Goal: Information Seeking & Learning: Learn about a topic

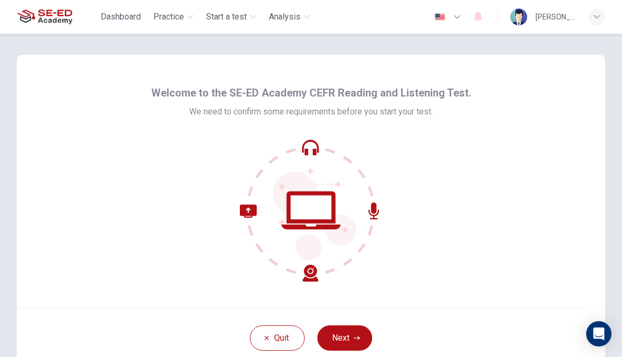
click at [355, 336] on icon "button" at bounding box center [356, 338] width 6 height 6
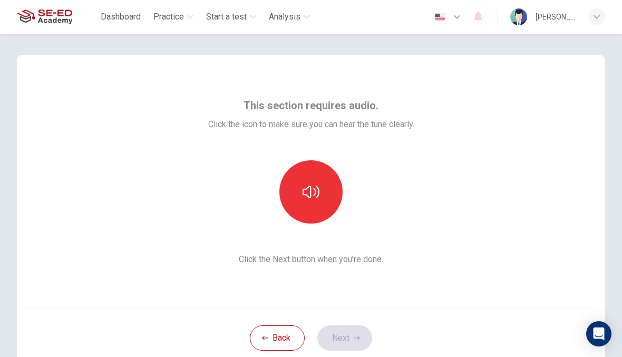
click at [322, 189] on button "button" at bounding box center [310, 191] width 63 height 63
click at [352, 339] on button "Next" at bounding box center [344, 337] width 55 height 25
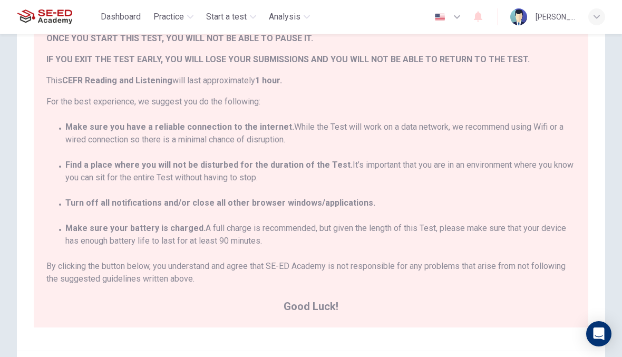
scroll to position [110, 0]
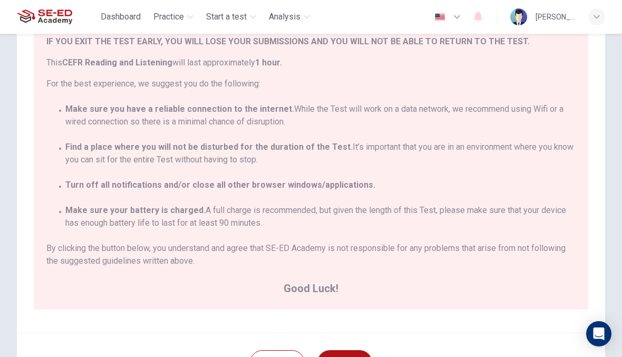
click at [353, 353] on button "Next" at bounding box center [344, 362] width 55 height 25
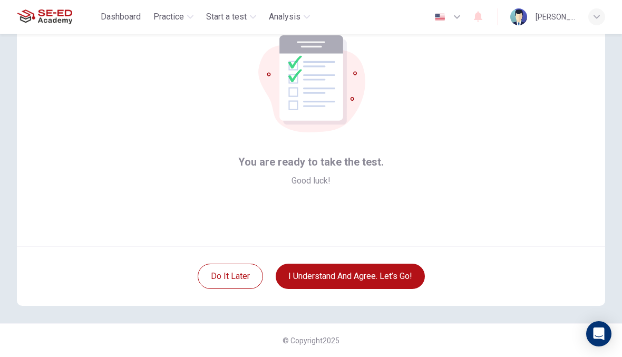
click at [402, 276] on button "I understand and agree. Let’s go!" at bounding box center [350, 275] width 149 height 25
click at [395, 280] on button "I understand and agree. Let’s go!" at bounding box center [350, 275] width 149 height 25
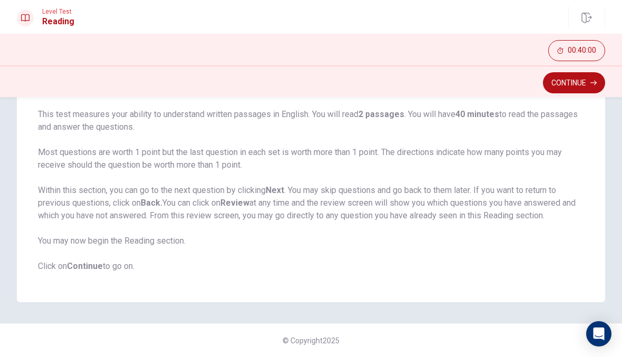
scroll to position [77, 0]
click at [581, 85] on button "Continue" at bounding box center [574, 82] width 62 height 21
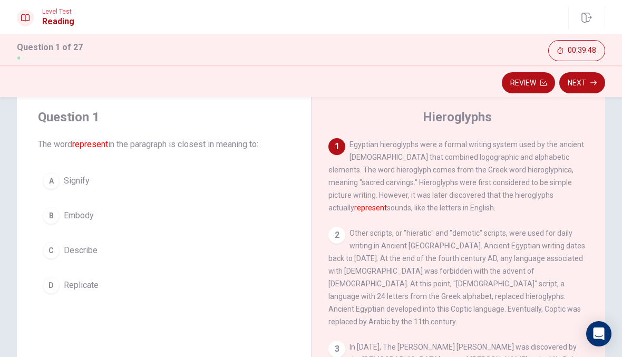
scroll to position [22, 0]
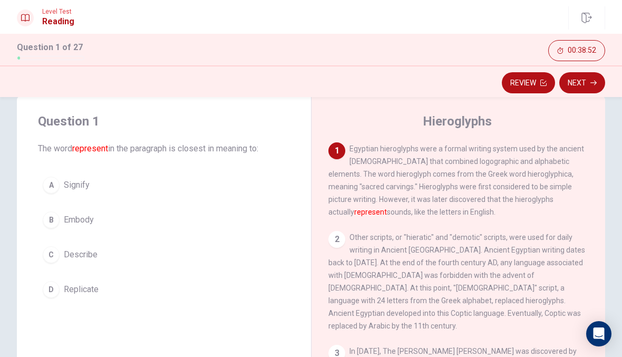
click at [62, 262] on button "C Describe" at bounding box center [164, 254] width 252 height 26
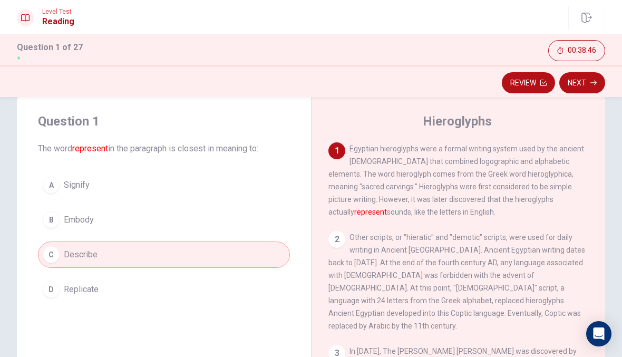
click at [53, 180] on div "A" at bounding box center [51, 184] width 17 height 17
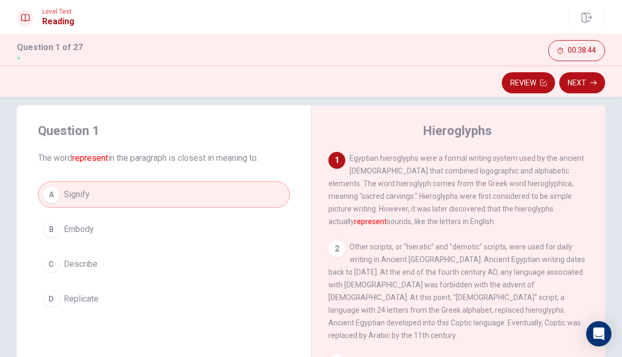
click at [583, 87] on button "Next" at bounding box center [582, 82] width 46 height 21
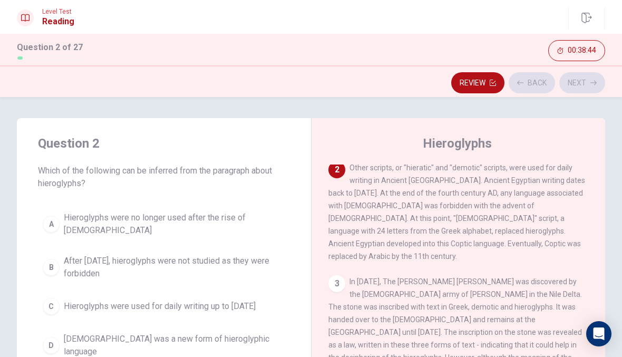
scroll to position [0, 0]
click at [68, 346] on span "[DEMOGRAPHIC_DATA] was a new form of hieroglyphic language" at bounding box center [174, 344] width 221 height 25
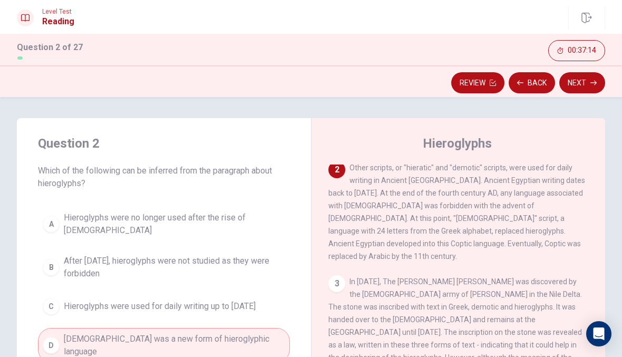
click at [45, 198] on div "Question 2 Which of the following can be inferred from the paragraph about hier…" at bounding box center [164, 248] width 294 height 261
click at [56, 218] on div "A" at bounding box center [51, 223] width 17 height 17
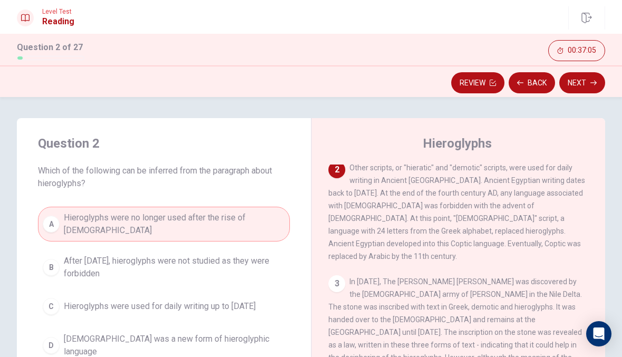
click at [587, 84] on button "Next" at bounding box center [582, 82] width 46 height 21
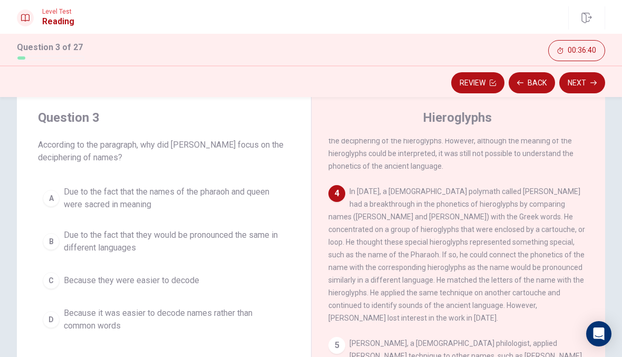
scroll to position [26, 0]
click at [55, 317] on div "D" at bounding box center [51, 318] width 17 height 17
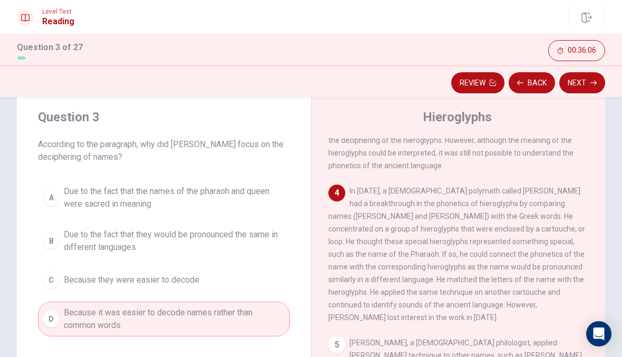
click at [46, 240] on div "B" at bounding box center [51, 240] width 17 height 17
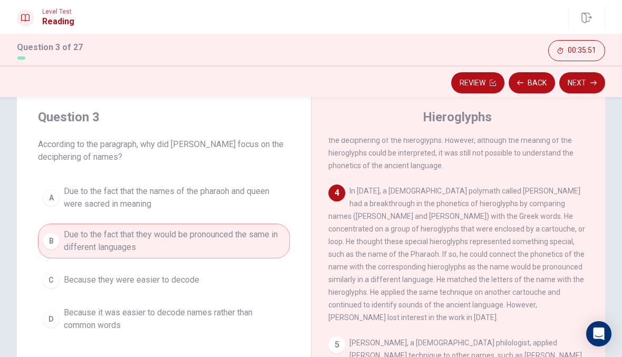
click at [591, 87] on button "Next" at bounding box center [582, 82] width 46 height 21
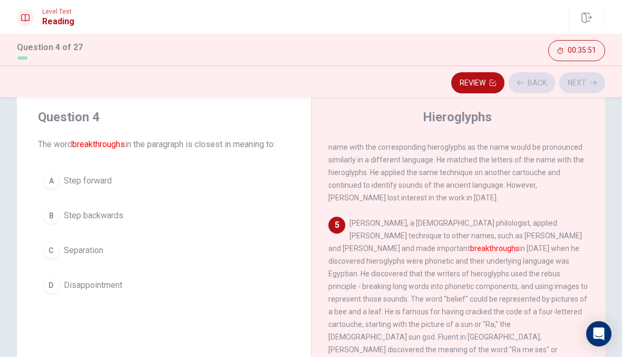
scroll to position [433, 0]
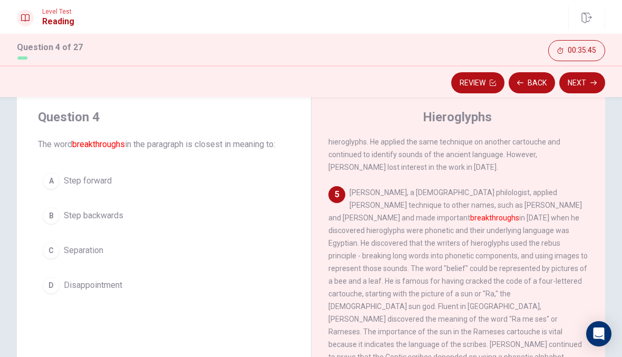
click at [58, 172] on button "A Step forward" at bounding box center [164, 181] width 252 height 26
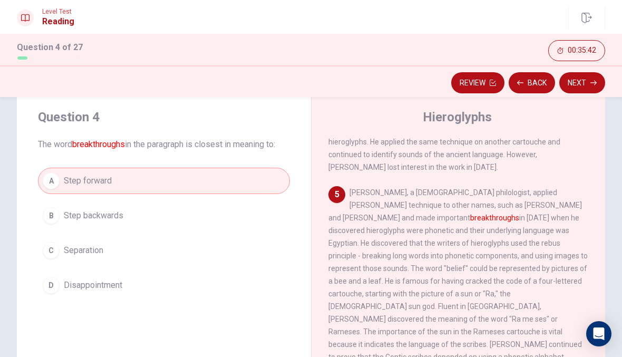
click at [583, 85] on button "Next" at bounding box center [582, 82] width 46 height 21
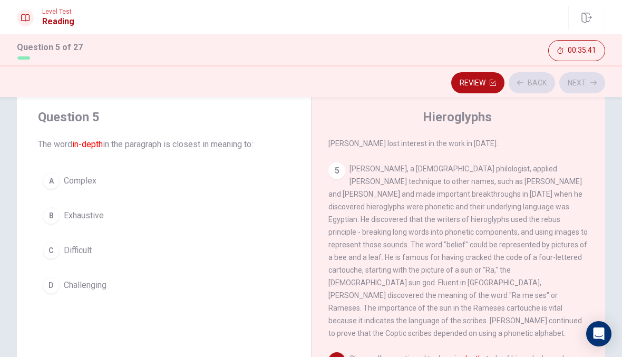
scroll to position [458, 0]
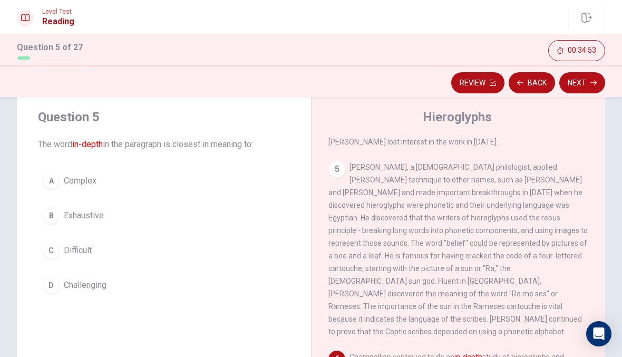
click at [126, 185] on button "A Complex" at bounding box center [164, 181] width 252 height 26
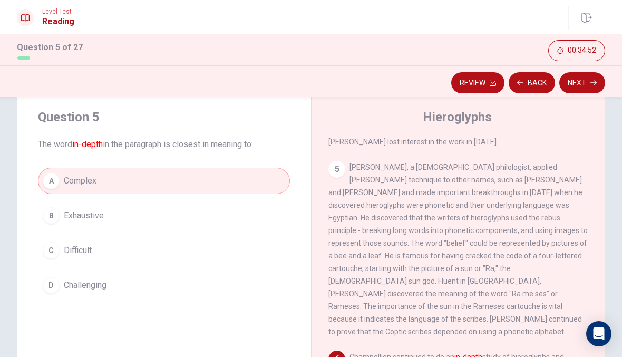
click at [598, 78] on button "Next" at bounding box center [582, 82] width 46 height 21
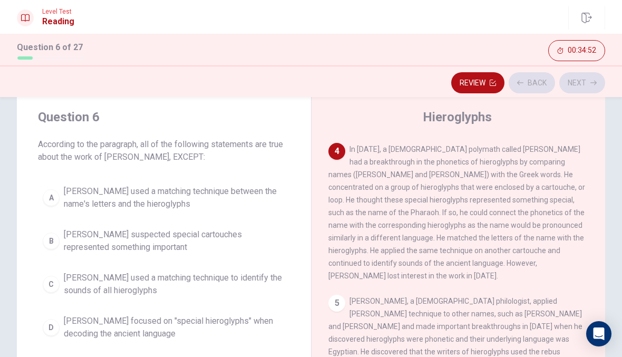
scroll to position [315, 0]
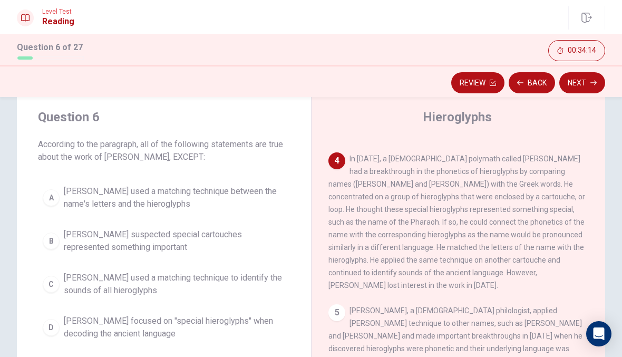
click at [62, 329] on button "D [PERSON_NAME] focused on "special hieroglyphs" when decoding the ancient lang…" at bounding box center [164, 327] width 252 height 35
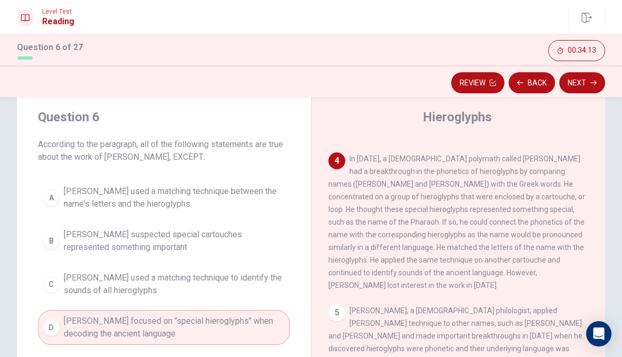
click at [590, 85] on icon "button" at bounding box center [593, 83] width 6 height 6
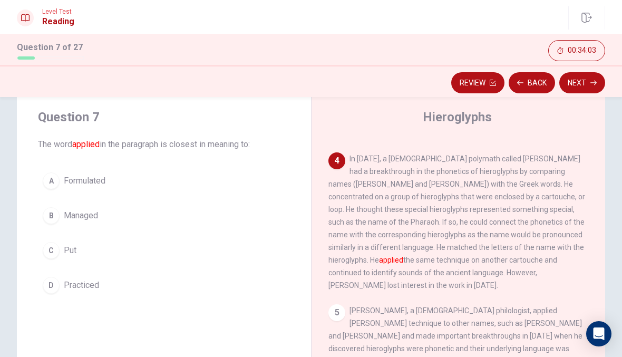
click at [57, 252] on div "C" at bounding box center [51, 250] width 17 height 17
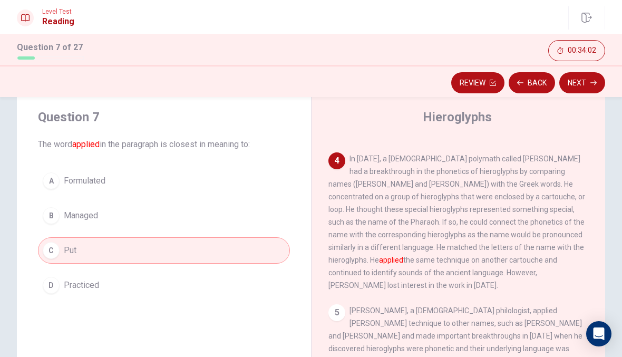
click at [586, 85] on button "Next" at bounding box center [582, 82] width 46 height 21
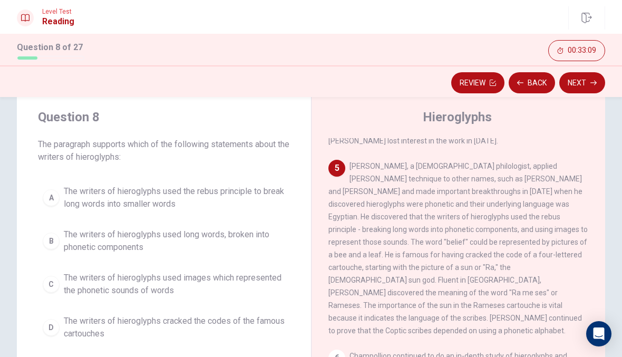
scroll to position [458, 0]
click at [72, 204] on span "The writers of hieroglyphs used the rebus principle to break long words into sm…" at bounding box center [174, 197] width 221 height 25
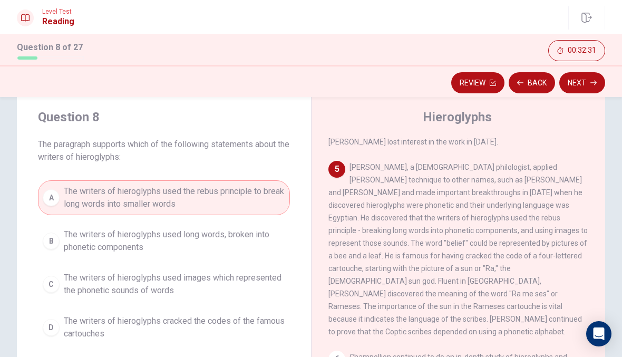
click at [601, 82] on button "Next" at bounding box center [582, 82] width 46 height 21
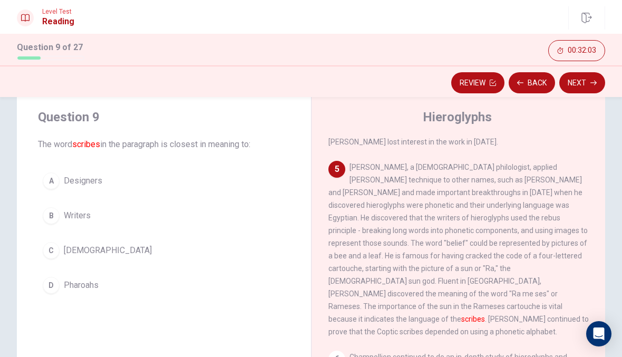
click at [47, 281] on div "D" at bounding box center [51, 285] width 17 height 17
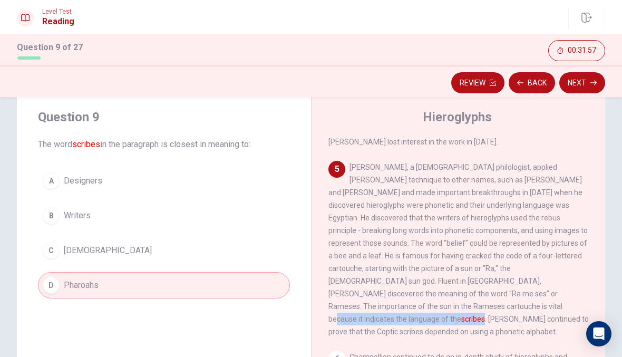
click at [594, 176] on div "1 Egyptian hieroglyphs were a formal writing system used by the ancient [DEMOGR…" at bounding box center [465, 289] width 274 height 303
click at [594, 87] on button "Next" at bounding box center [582, 82] width 46 height 21
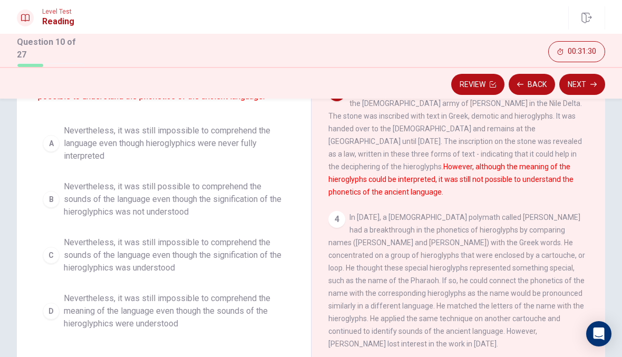
scroll to position [170, 0]
click at [74, 137] on span "Nevertheless, it was still impossible to comprehend the language even though hi…" at bounding box center [174, 143] width 221 height 38
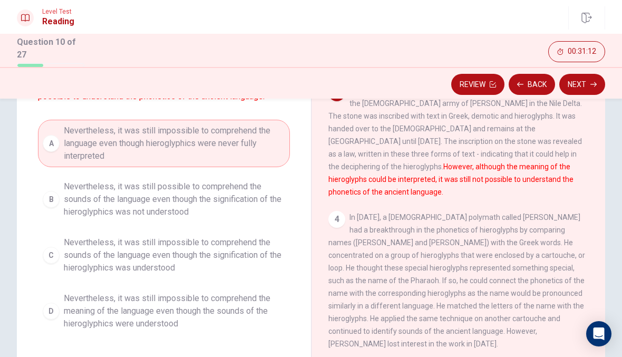
click at [587, 88] on button "Next" at bounding box center [582, 84] width 46 height 21
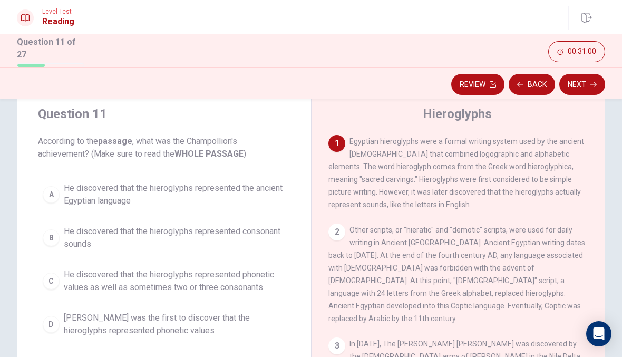
scroll to position [32, 0]
click at [70, 220] on button "B He discovered that the hieroglyphs represented consonant sounds" at bounding box center [164, 237] width 252 height 35
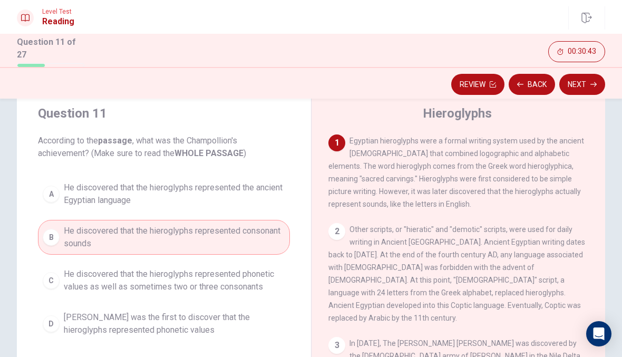
click at [595, 89] on button "Next" at bounding box center [582, 84] width 46 height 21
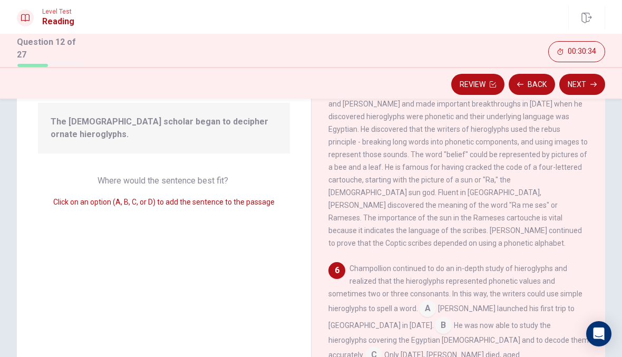
scroll to position [105, 0]
click at [435, 317] on input at bounding box center [443, 325] width 17 height 17
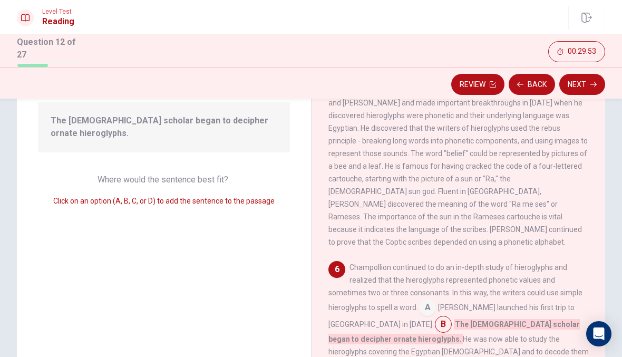
click at [596, 81] on button "Next" at bounding box center [582, 84] width 46 height 21
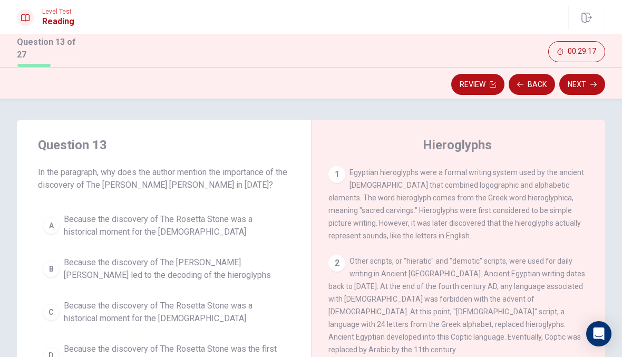
scroll to position [27, 0]
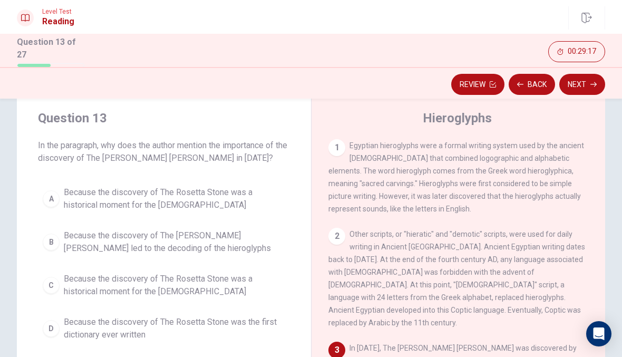
click at [187, 232] on span "Because the discovery of The [PERSON_NAME] [PERSON_NAME] led to the decoding of…" at bounding box center [174, 241] width 221 height 25
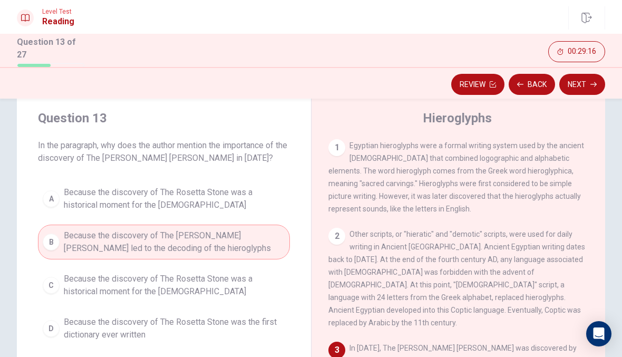
click at [589, 91] on button "Next" at bounding box center [582, 84] width 46 height 21
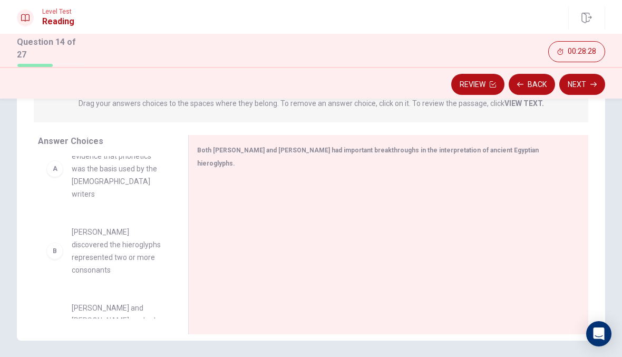
scroll to position [29, 0]
click at [56, 241] on div "B" at bounding box center [54, 249] width 17 height 17
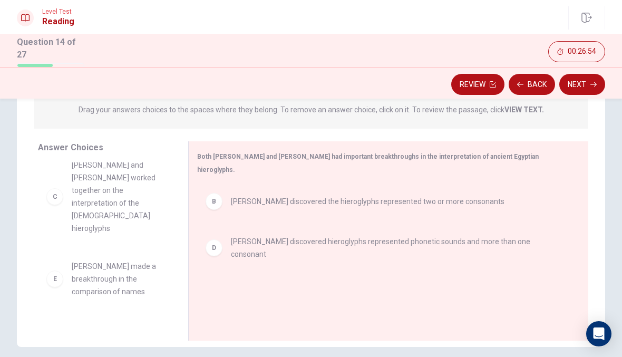
scroll to position [99, 0]
click at [586, 88] on button "Next" at bounding box center [582, 84] width 46 height 21
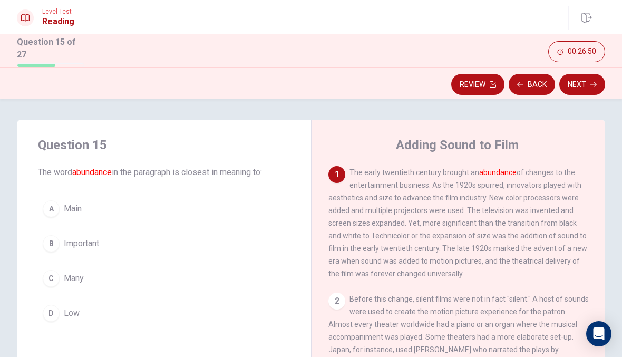
scroll to position [0, 0]
click at [47, 238] on div "B" at bounding box center [51, 243] width 17 height 17
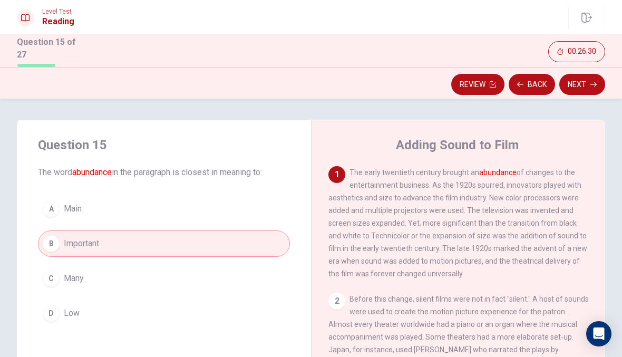
click at [586, 82] on button "Next" at bounding box center [582, 84] width 46 height 21
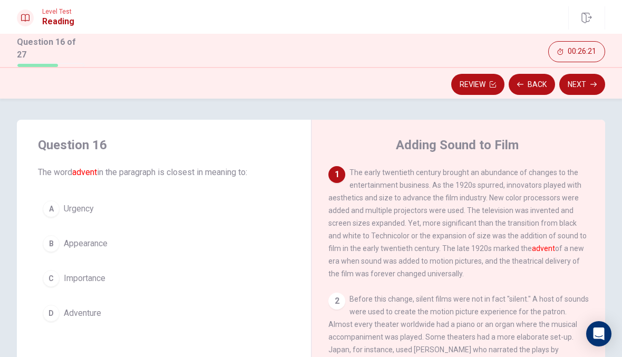
click at [538, 75] on button "Back" at bounding box center [531, 84] width 46 height 21
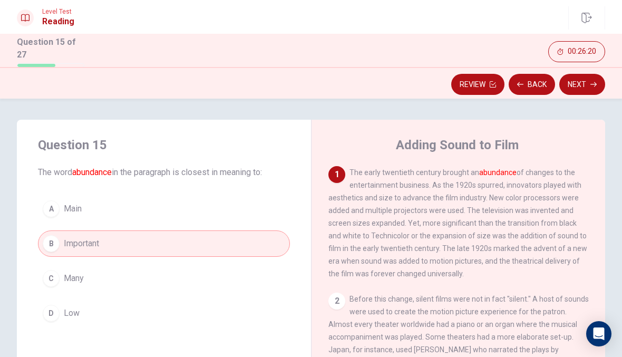
click at [45, 277] on div "C" at bounding box center [51, 278] width 17 height 17
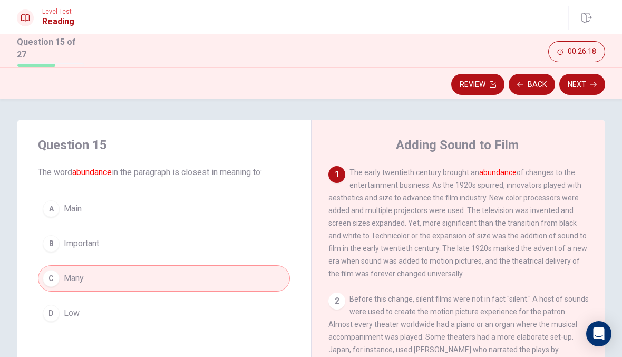
click at [585, 89] on button "Next" at bounding box center [582, 84] width 46 height 21
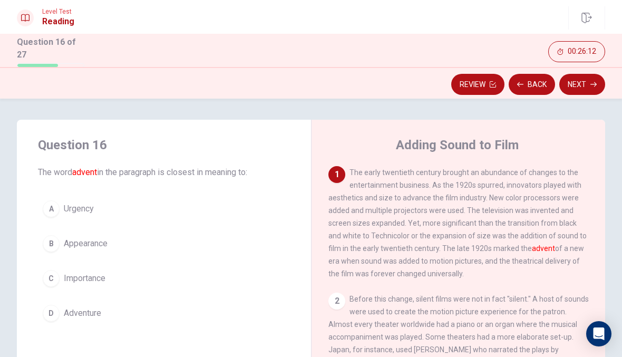
click at [51, 232] on button "B Appearance" at bounding box center [164, 243] width 252 height 26
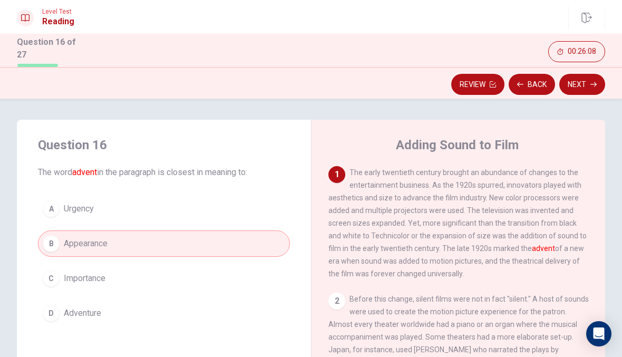
click at [585, 85] on button "Next" at bounding box center [582, 84] width 46 height 21
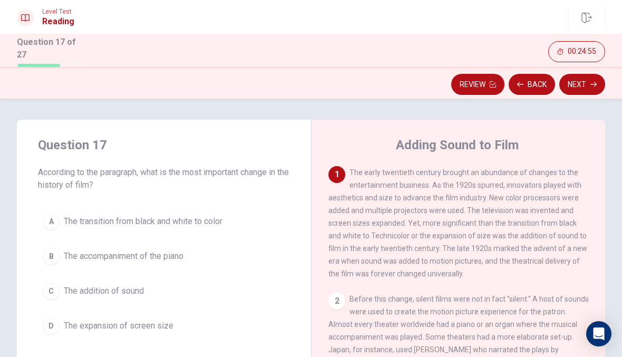
click at [51, 287] on div "C" at bounding box center [51, 290] width 17 height 17
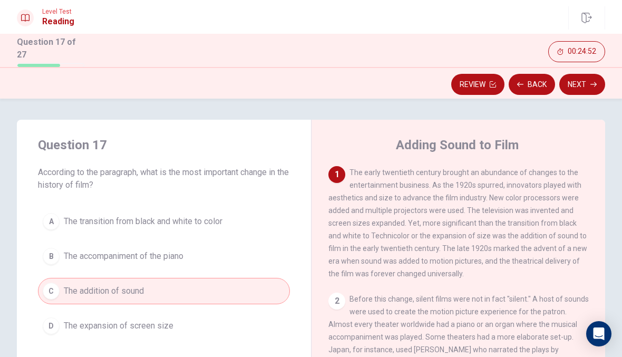
click at [587, 92] on button "Next" at bounding box center [582, 84] width 46 height 21
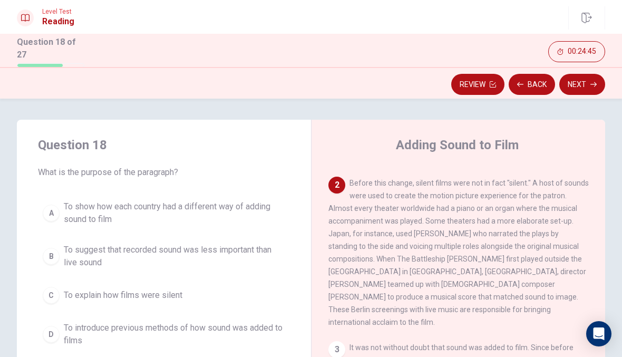
scroll to position [116, 0]
click at [61, 209] on button "A To show how each country had a different way of adding sound to film" at bounding box center [164, 212] width 252 height 35
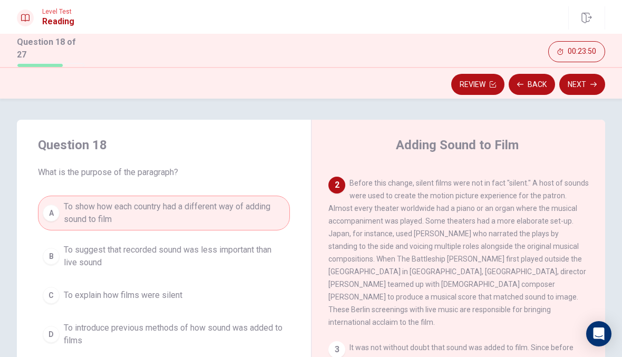
click at [592, 92] on button "Next" at bounding box center [582, 84] width 46 height 21
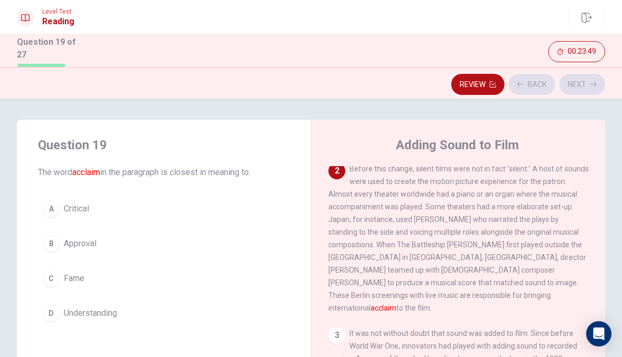
scroll to position [131, 0]
click at [53, 241] on div "B" at bounding box center [51, 243] width 17 height 17
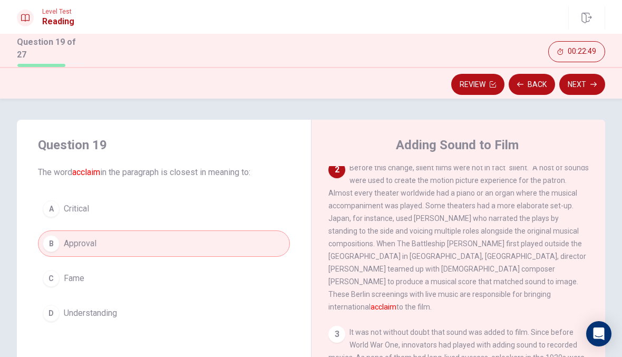
click at [47, 279] on div "C" at bounding box center [51, 278] width 17 height 17
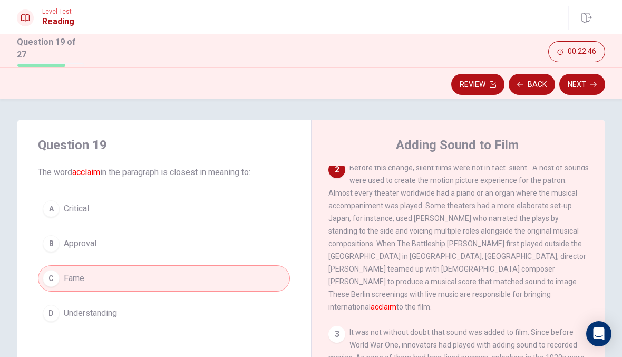
click at [597, 89] on button "Next" at bounding box center [582, 84] width 46 height 21
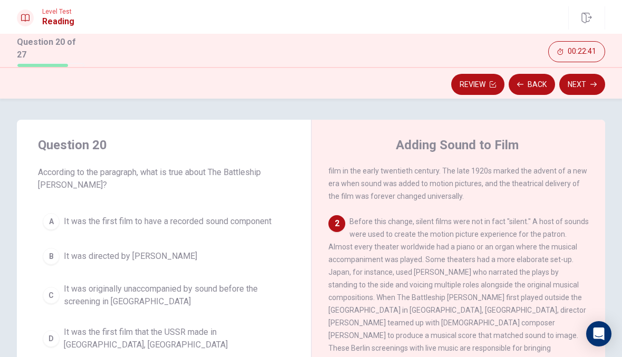
scroll to position [77, 0]
click at [79, 337] on span "It was the first film that the USSR made in [GEOGRAPHIC_DATA], [GEOGRAPHIC_DATA]" at bounding box center [174, 338] width 221 height 25
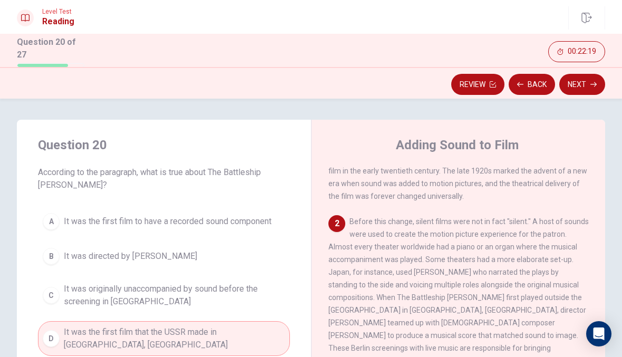
click at [604, 81] on button "Next" at bounding box center [582, 84] width 46 height 21
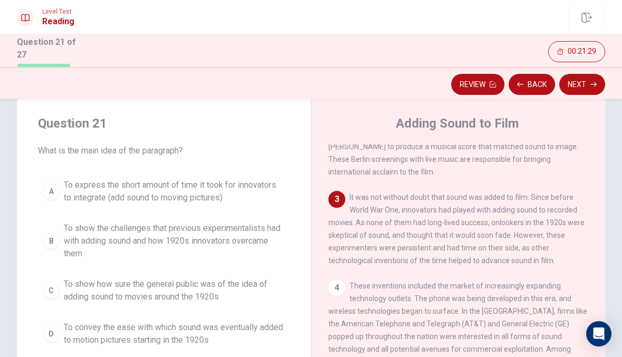
scroll to position [21, 0]
click at [156, 237] on span "To show the challenges that previous experimentalists had with adding sound and…" at bounding box center [174, 241] width 221 height 38
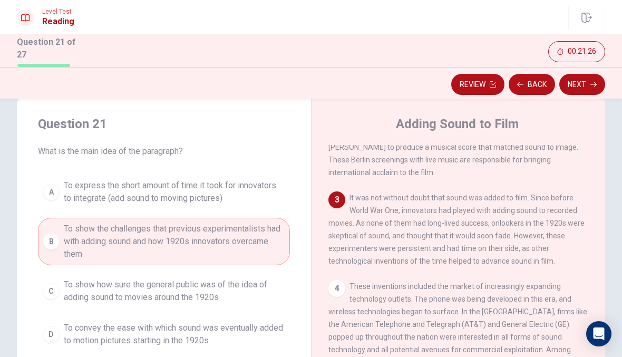
click at [601, 82] on button "Next" at bounding box center [582, 84] width 46 height 21
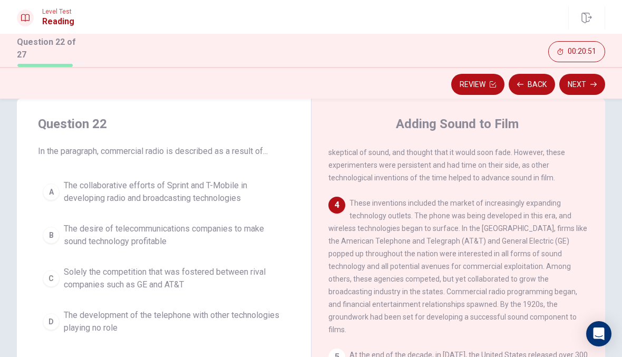
scroll to position [327, 0]
click at [51, 232] on div "B" at bounding box center [51, 235] width 17 height 17
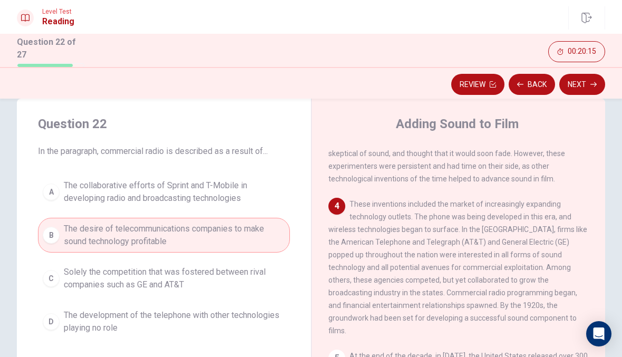
click at [582, 85] on button "Next" at bounding box center [582, 84] width 46 height 21
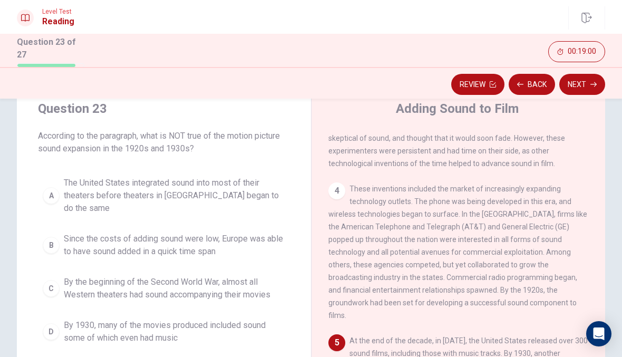
scroll to position [38, 0]
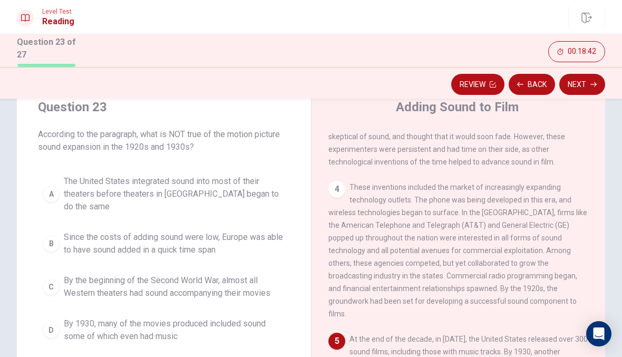
click at [88, 239] on span "Since the costs of adding sound were low, Europe was able to have sound added i…" at bounding box center [174, 243] width 221 height 25
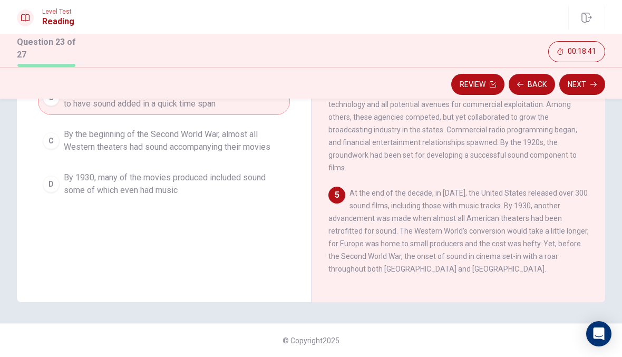
click at [486, 198] on div "5 At the end of the decade, in [DATE], the United States released over 300 soun…" at bounding box center [458, 230] width 260 height 89
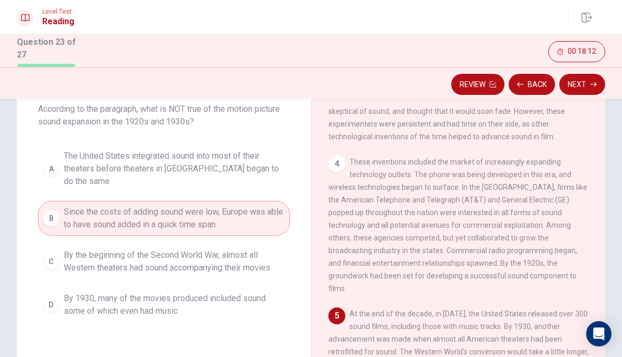
scroll to position [63, 0]
click at [584, 93] on button "Next" at bounding box center [582, 84] width 46 height 21
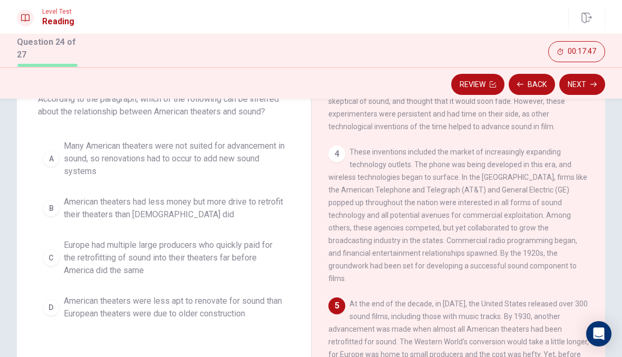
scroll to position [73, 0]
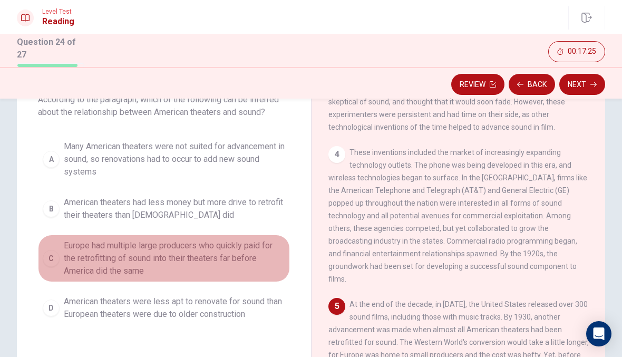
click at [91, 273] on span "Europe had multiple large producers who quickly paid for the retrofitting of so…" at bounding box center [174, 258] width 221 height 38
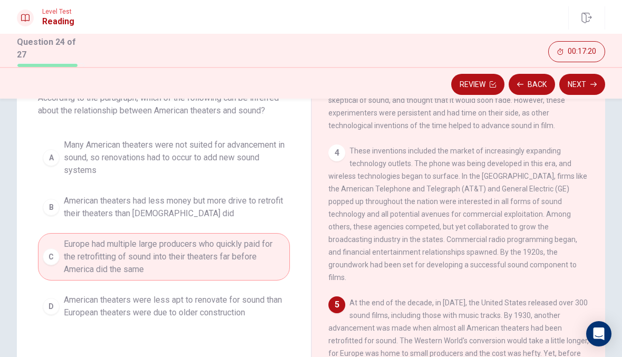
scroll to position [73, 0]
click at [582, 84] on button "Next" at bounding box center [582, 84] width 46 height 21
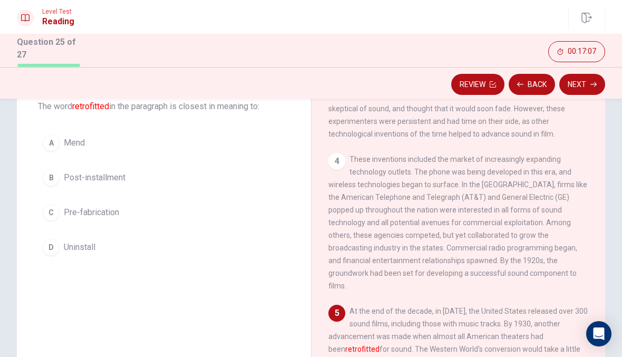
scroll to position [66, 0]
click at [202, 131] on button "A Mend" at bounding box center [164, 142] width 252 height 26
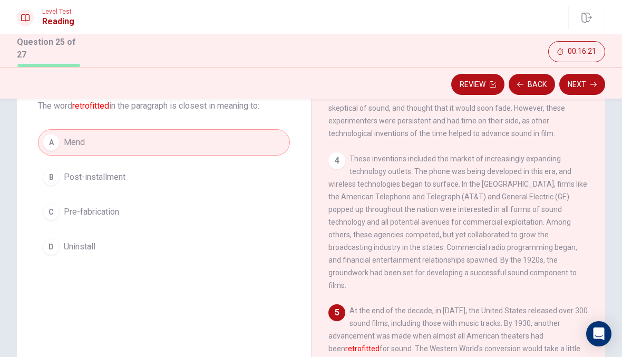
click at [586, 86] on button "Next" at bounding box center [582, 84] width 46 height 21
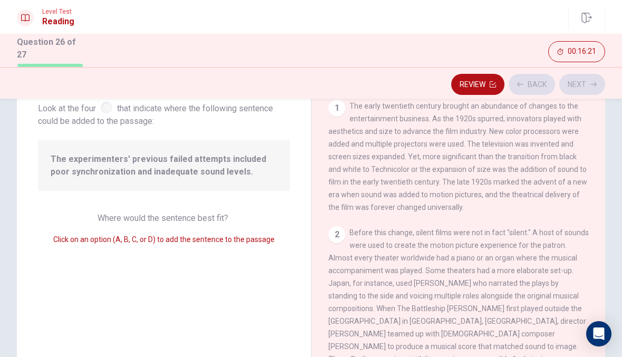
scroll to position [180, 0]
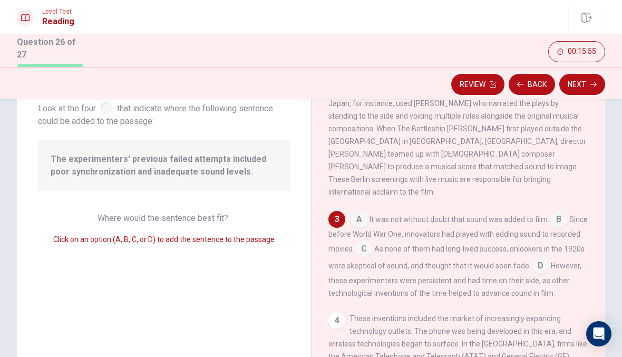
click at [372, 242] on input at bounding box center [363, 249] width 17 height 17
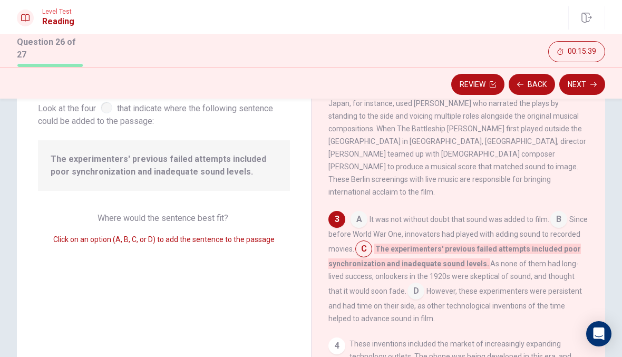
click at [407, 288] on input at bounding box center [415, 291] width 17 height 17
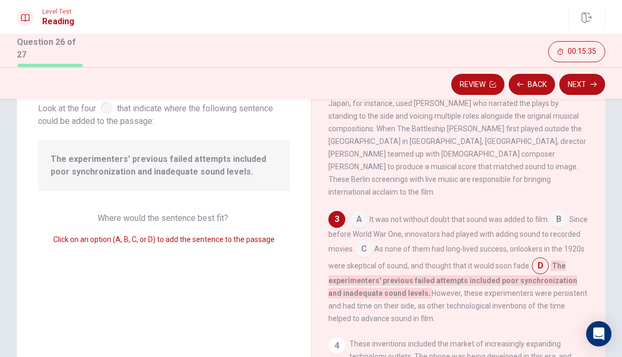
click at [584, 84] on button "Next" at bounding box center [582, 84] width 46 height 21
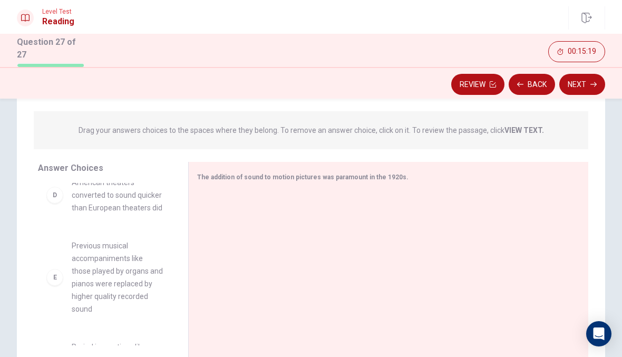
scroll to position [253, 0]
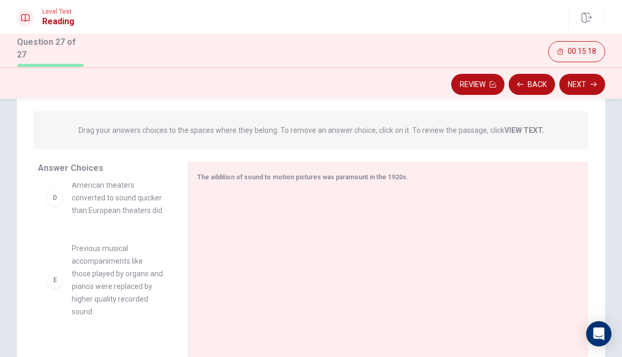
click at [58, 271] on div "E" at bounding box center [54, 279] width 17 height 17
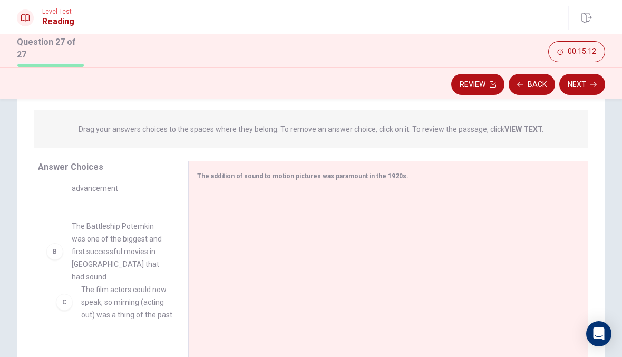
scroll to position [61, 0]
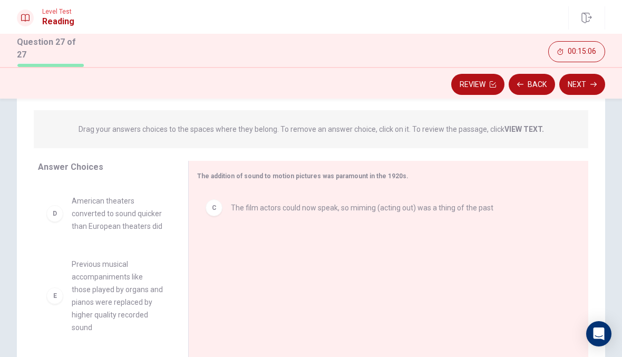
click at [58, 287] on div "E" at bounding box center [54, 295] width 17 height 17
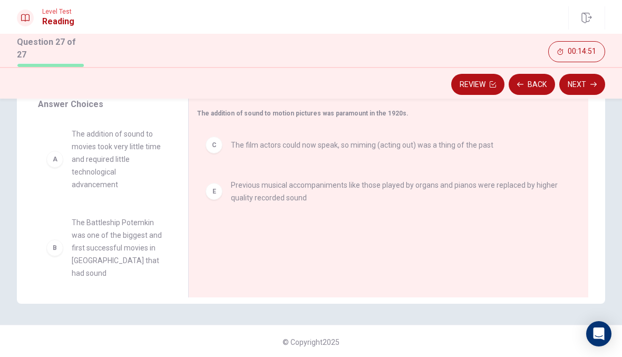
scroll to position [178, 0]
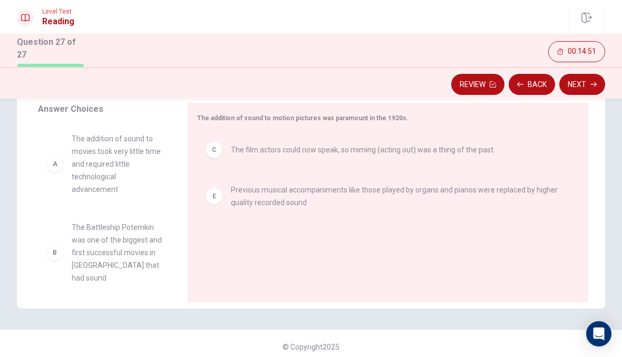
click at [55, 155] on div "A" at bounding box center [54, 163] width 17 height 17
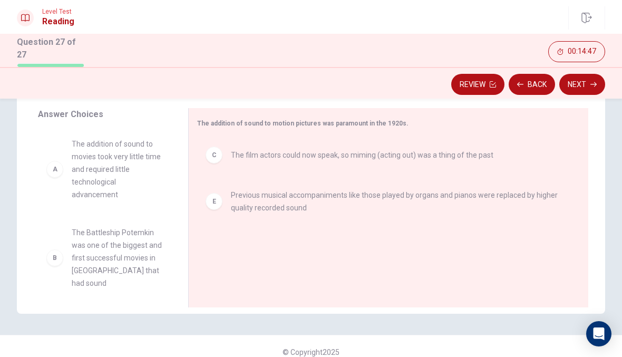
scroll to position [171, 0]
click at [55, 162] on div "A" at bounding box center [54, 170] width 17 height 17
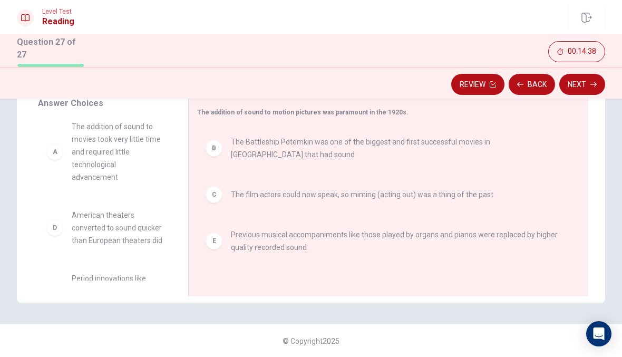
scroll to position [182, 0]
click at [581, 91] on button "Next" at bounding box center [582, 84] width 46 height 21
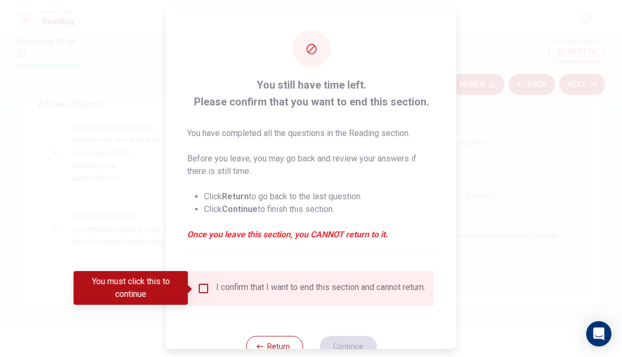
click at [208, 284] on input "You must click this to continue" at bounding box center [203, 287] width 13 height 13
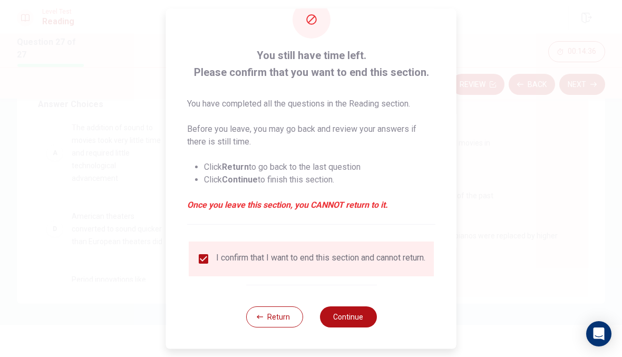
scroll to position [34, 0]
click at [368, 318] on button "Continue" at bounding box center [347, 316] width 57 height 21
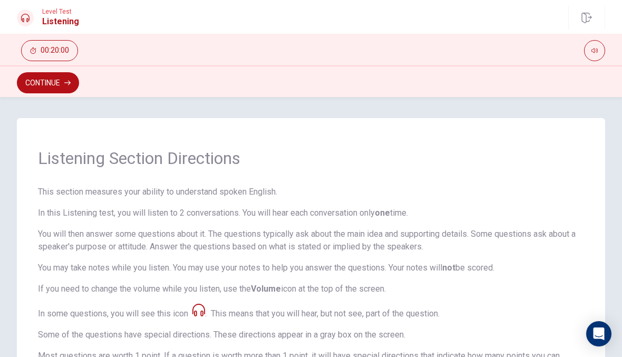
scroll to position [0, 0]
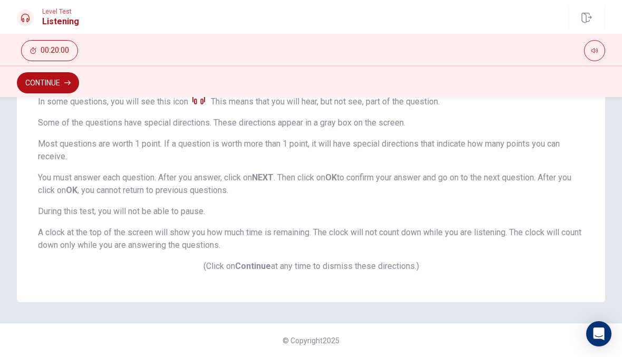
click at [35, 85] on button "Continue" at bounding box center [48, 82] width 62 height 21
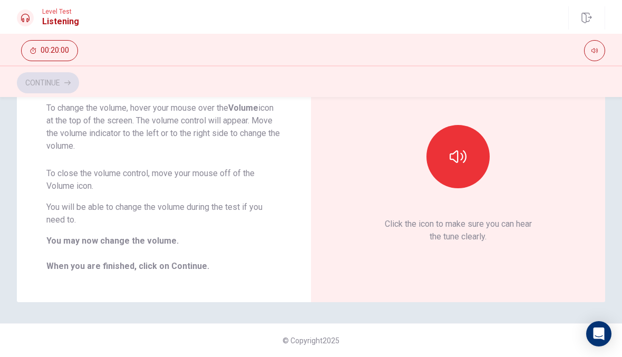
click at [462, 176] on button "button" at bounding box center [457, 156] width 63 height 63
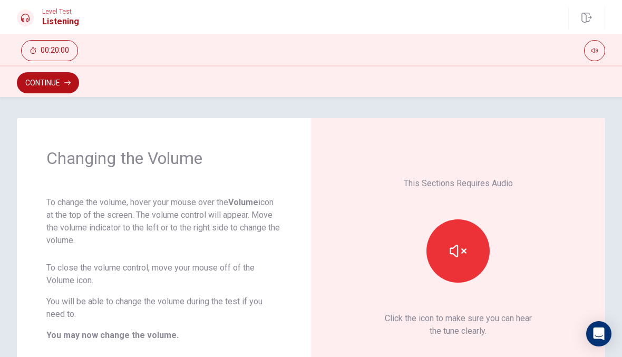
click at [34, 91] on button "Continue" at bounding box center [48, 82] width 62 height 21
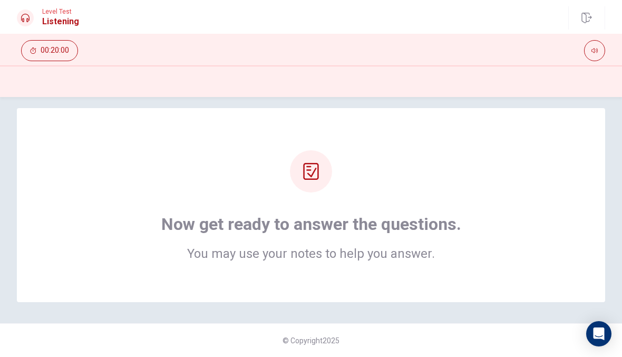
scroll to position [10, 0]
click at [137, 195] on div "Now get ready to answer the questions. You may use your notes to help you answe…" at bounding box center [311, 205] width 504 height 110
click at [296, 174] on div at bounding box center [311, 171] width 42 height 42
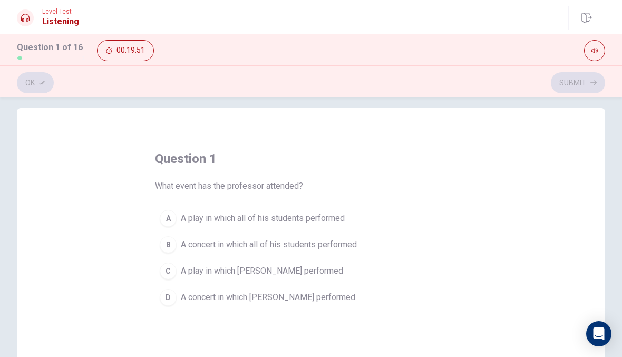
click at [289, 295] on span "A concert in which [PERSON_NAME] performed" at bounding box center [268, 297] width 174 height 13
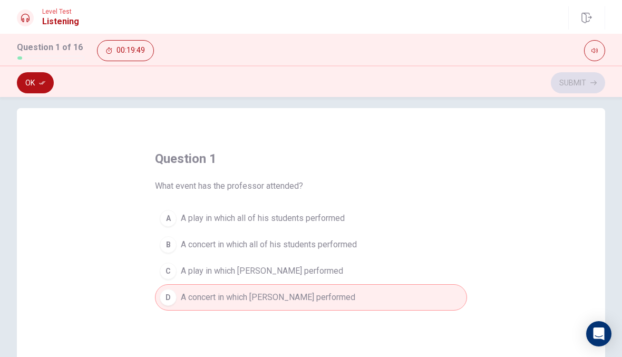
click at [35, 84] on button "Ok" at bounding box center [35, 82] width 37 height 21
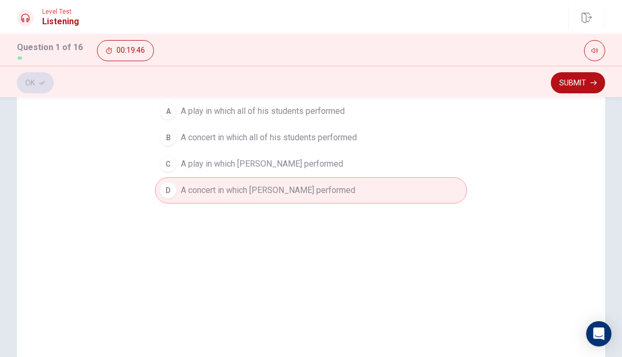
click at [575, 84] on button "Submit" at bounding box center [578, 82] width 54 height 21
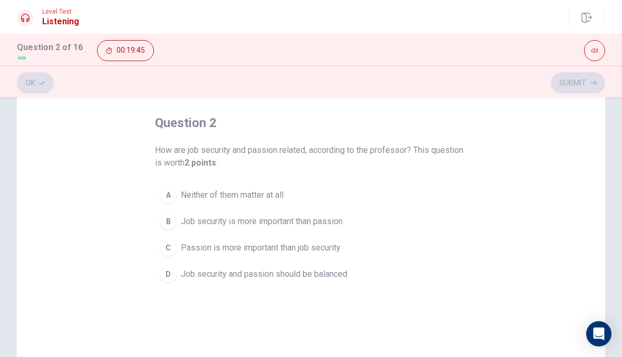
scroll to position [33, 0]
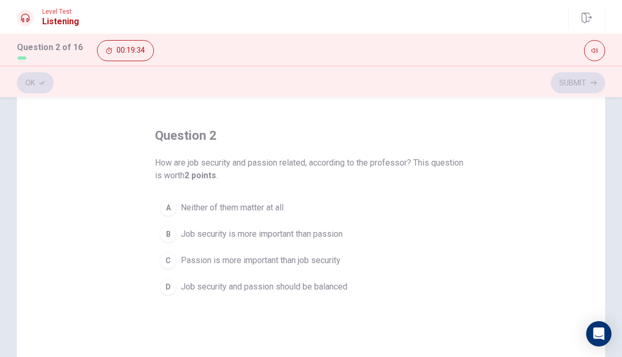
click at [180, 286] on button "D Job security and passion should be balanced" at bounding box center [311, 286] width 312 height 26
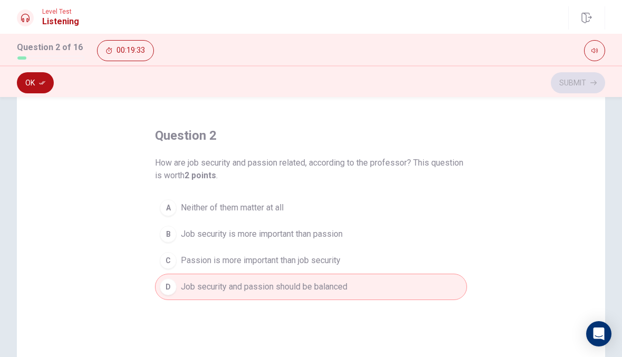
click at [24, 77] on button "Ok" at bounding box center [35, 82] width 37 height 21
click at [587, 78] on button "Submit" at bounding box center [578, 82] width 54 height 21
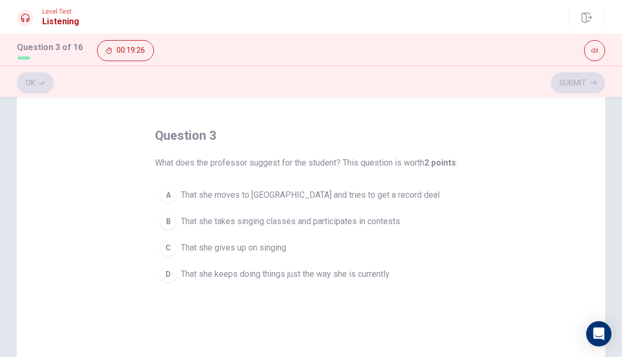
click at [597, 54] on button "button" at bounding box center [594, 50] width 21 height 21
click at [598, 51] on button "button" at bounding box center [594, 50] width 21 height 21
click at [171, 220] on div "B" at bounding box center [168, 221] width 17 height 17
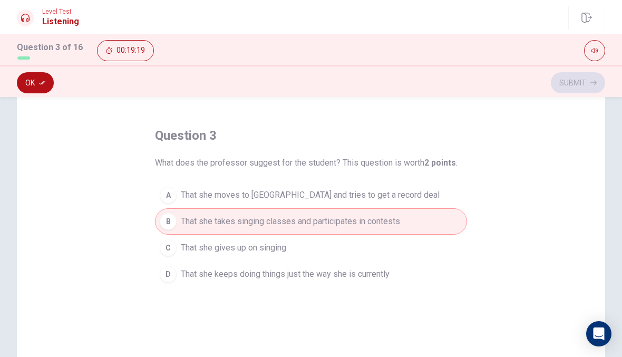
click at [30, 80] on button "Ok" at bounding box center [35, 82] width 37 height 21
click at [592, 79] on button "Submit" at bounding box center [578, 82] width 54 height 21
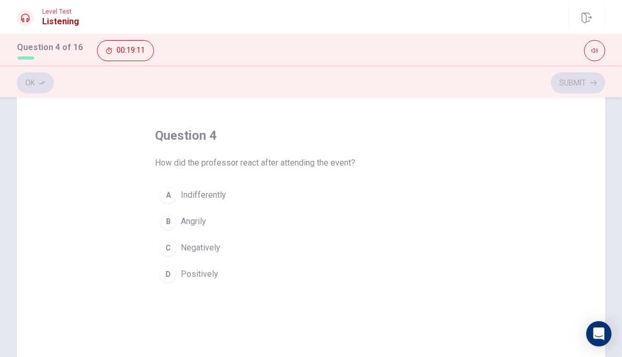
click at [183, 275] on span "Positively" at bounding box center [199, 274] width 37 height 13
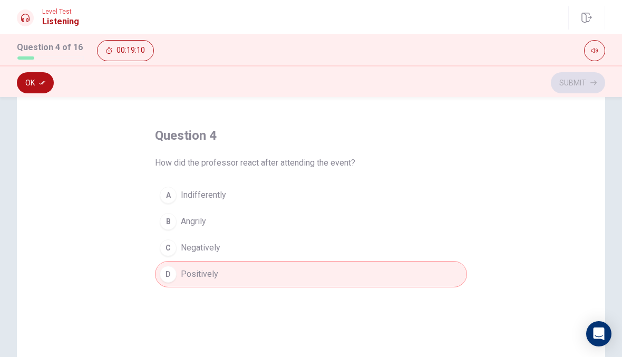
click at [36, 85] on button "Ok" at bounding box center [35, 82] width 37 height 21
click at [592, 84] on icon "button" at bounding box center [593, 83] width 6 height 6
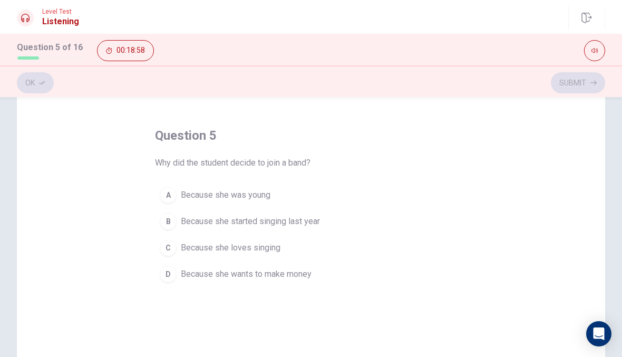
click at [170, 243] on div "C" at bounding box center [168, 247] width 17 height 17
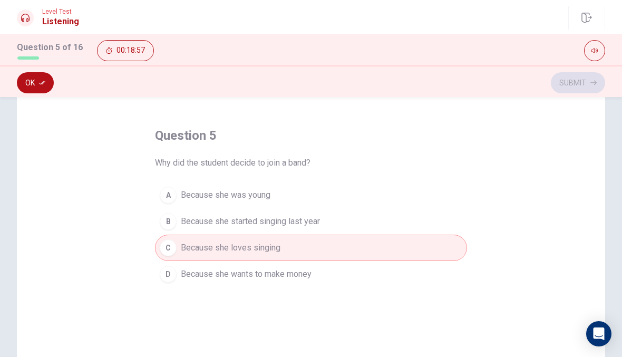
click at [31, 88] on button "Ok" at bounding box center [35, 82] width 37 height 21
click at [587, 93] on button "Submit" at bounding box center [578, 82] width 54 height 21
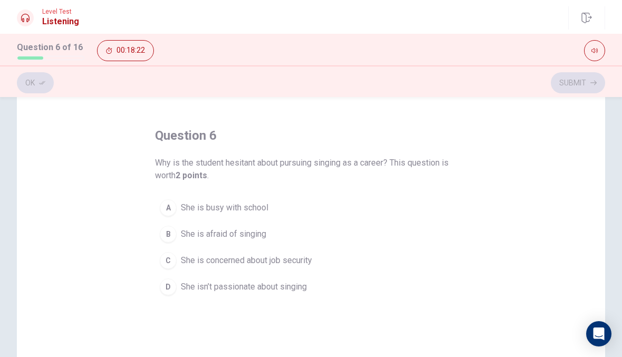
click at [172, 230] on div "B" at bounding box center [168, 233] width 17 height 17
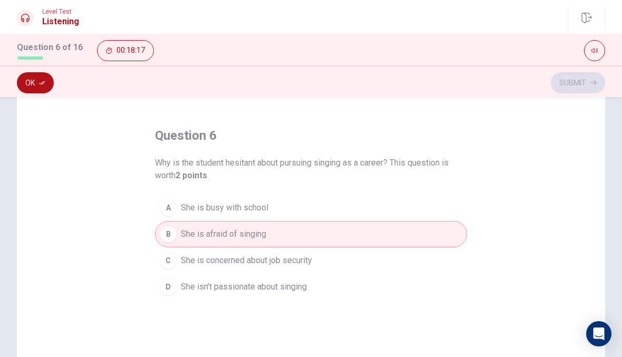
click at [180, 291] on button "D She isn’t passionate about singing" at bounding box center [311, 286] width 312 height 26
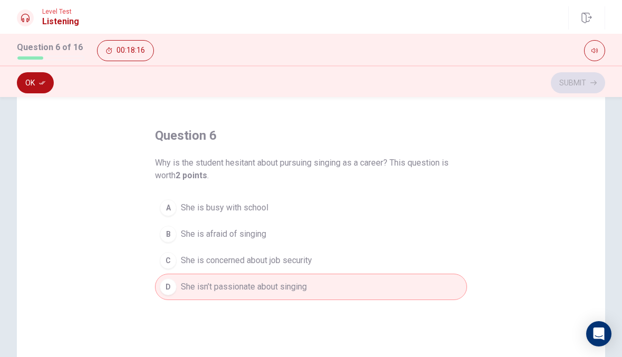
click at [172, 237] on div "B" at bounding box center [168, 233] width 17 height 17
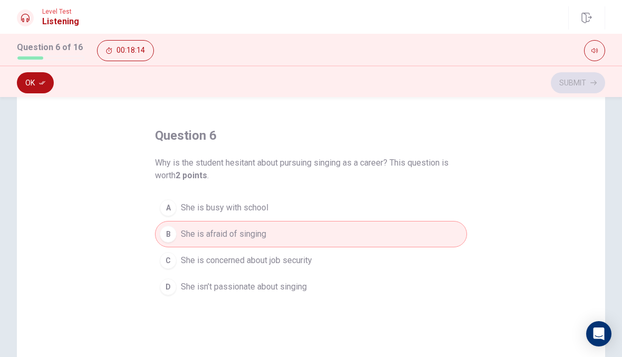
click at [22, 81] on button "Ok" at bounding box center [35, 82] width 37 height 21
click at [175, 287] on div "D" at bounding box center [168, 286] width 17 height 17
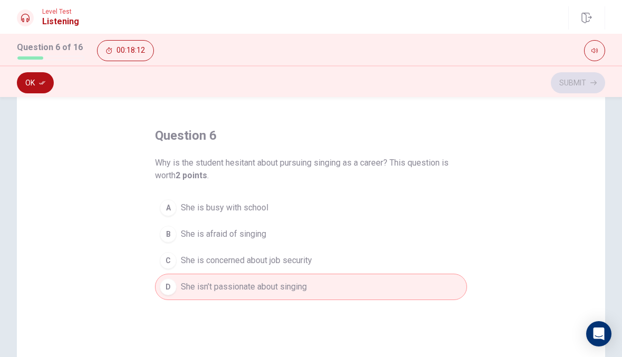
click at [33, 93] on button "Ok" at bounding box center [35, 82] width 37 height 21
click at [173, 225] on button "B She is afraid of singing" at bounding box center [311, 234] width 312 height 26
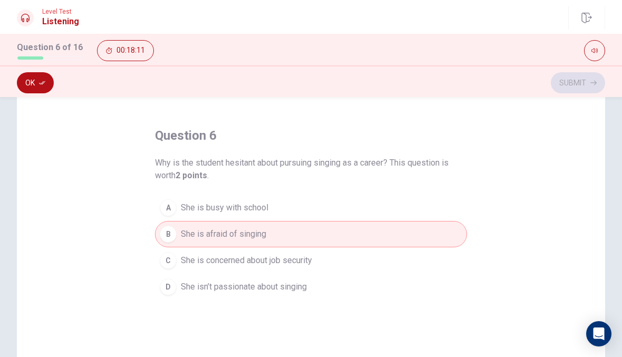
click at [19, 83] on button "Ok" at bounding box center [35, 82] width 37 height 21
click at [176, 253] on button "C She is concerned about job security" at bounding box center [311, 260] width 312 height 26
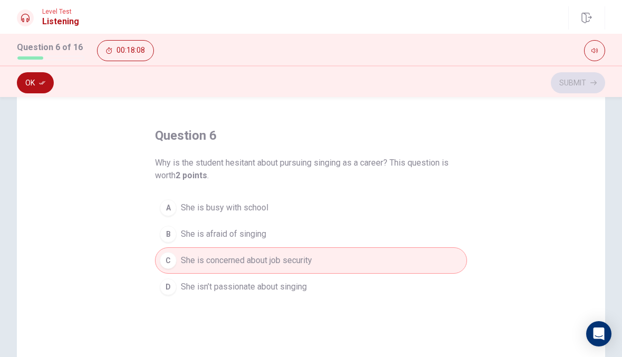
click at [176, 238] on button "B She is afraid of singing" at bounding box center [311, 234] width 312 height 26
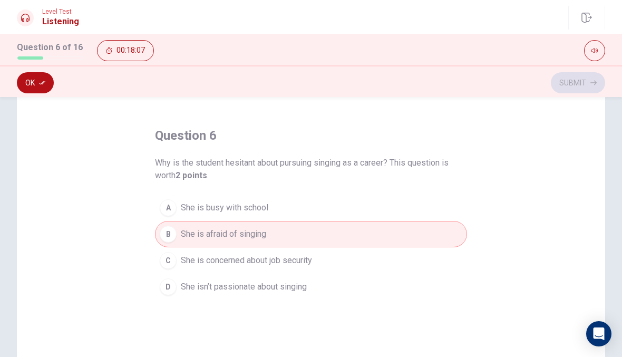
click at [178, 261] on button "C She is concerned about job security" at bounding box center [311, 260] width 312 height 26
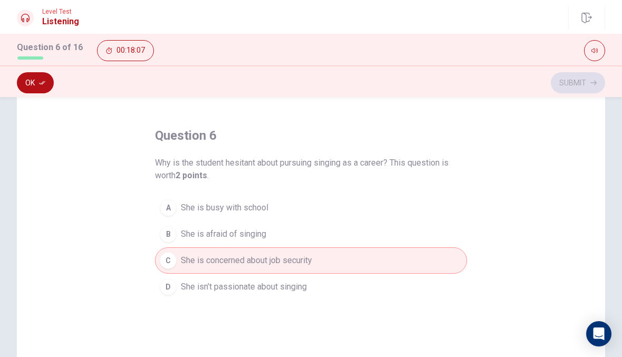
click at [32, 103] on div "question 6 Why is the student hesitant about pursuing singing as a career? This…" at bounding box center [311, 268] width 588 height 366
click at [28, 84] on button "Ok" at bounding box center [35, 82] width 37 height 21
click at [585, 86] on button "Submit" at bounding box center [578, 82] width 54 height 21
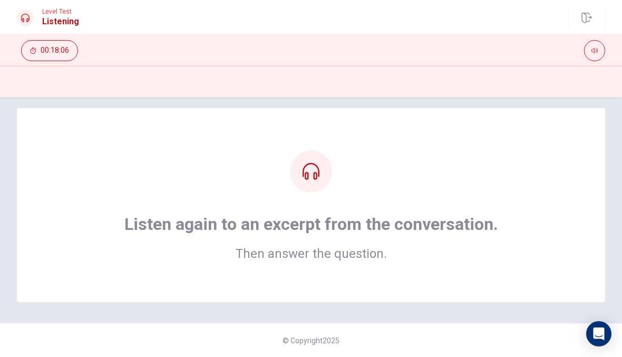
scroll to position [10, 0]
click at [504, 280] on div "Listen again to an excerpt from the conversation. Then answer the question." at bounding box center [311, 205] width 588 height 194
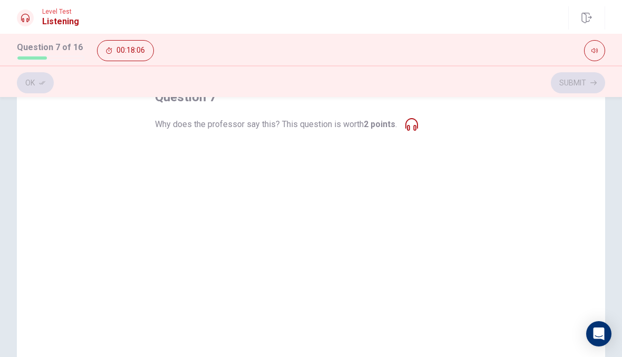
scroll to position [68, 0]
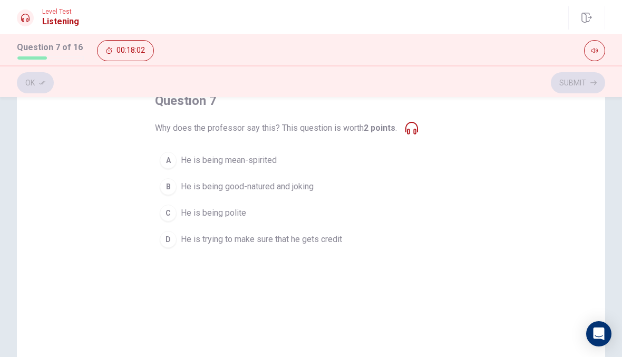
click at [304, 187] on span "He is being good-natured and joking" at bounding box center [247, 186] width 133 height 13
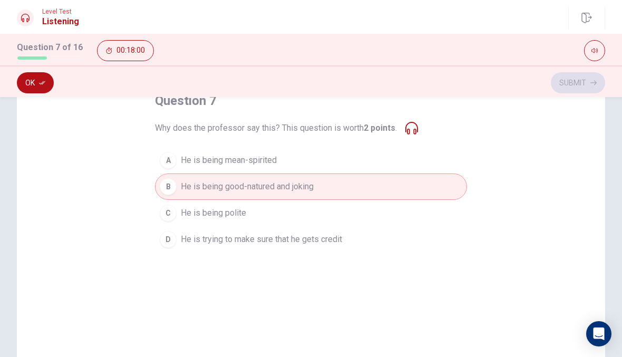
click at [31, 82] on button "Ok" at bounding box center [35, 82] width 37 height 21
click at [582, 82] on button "Submit" at bounding box center [578, 82] width 54 height 21
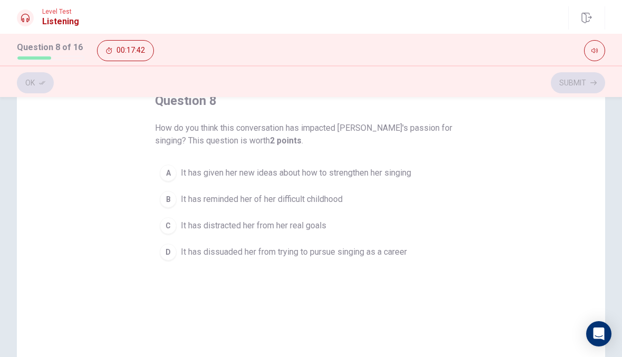
click at [408, 166] on button "A It has given her new ideas about how to strengthen her singing" at bounding box center [311, 173] width 312 height 26
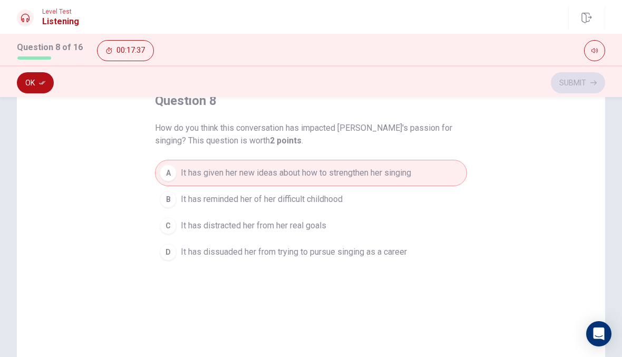
click at [322, 229] on span "It has distracted her from her real goals" at bounding box center [253, 225] width 145 height 13
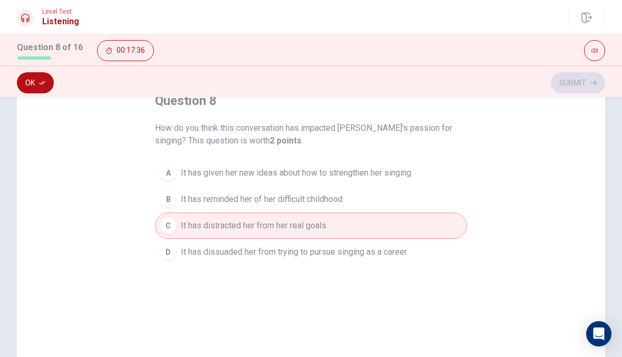
click at [30, 87] on button "Ok" at bounding box center [35, 82] width 37 height 21
click at [591, 81] on icon "button" at bounding box center [593, 83] width 6 height 6
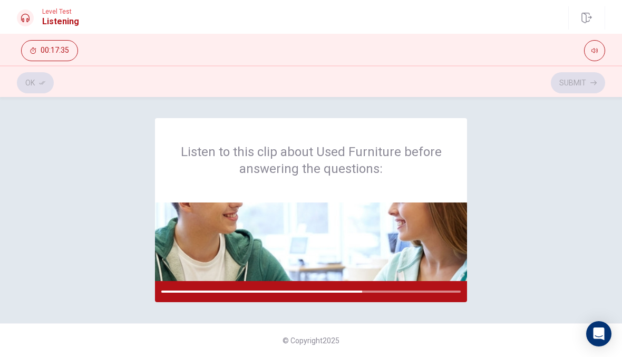
click at [420, 194] on div "Listen to this clip about Used Furniture before answering the questions:" at bounding box center [311, 160] width 312 height 84
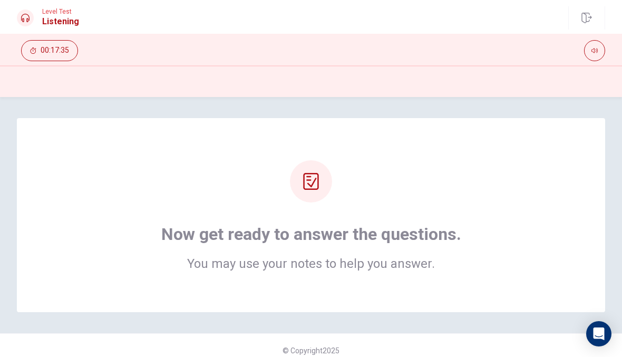
click at [320, 173] on div at bounding box center [311, 181] width 42 height 42
click at [311, 181] on icon at bounding box center [310, 181] width 17 height 17
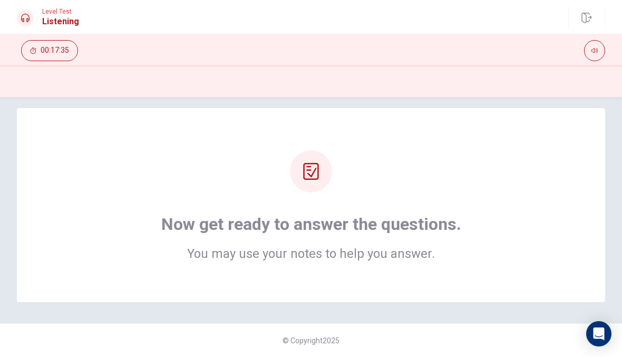
scroll to position [10, 0]
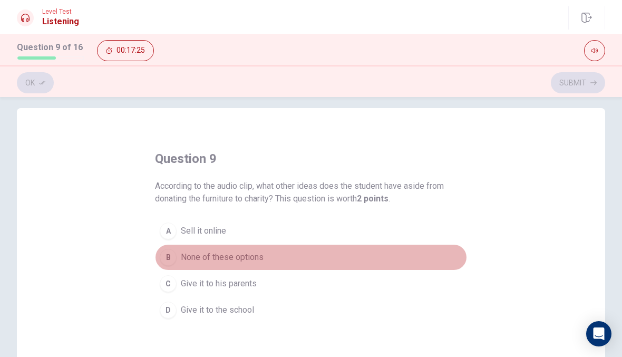
click at [248, 262] on span "None of these options" at bounding box center [222, 257] width 83 height 13
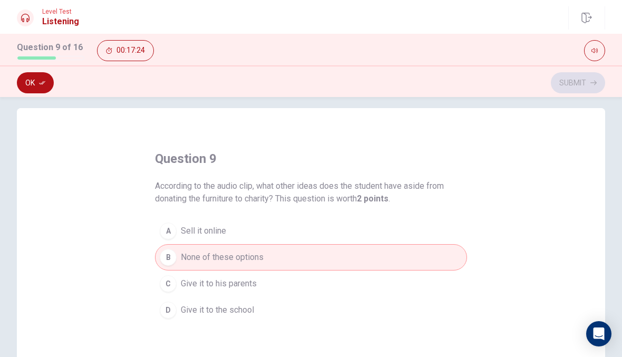
click at [40, 92] on button "Ok" at bounding box center [35, 82] width 37 height 21
click at [578, 86] on button "Submit" at bounding box center [578, 82] width 54 height 21
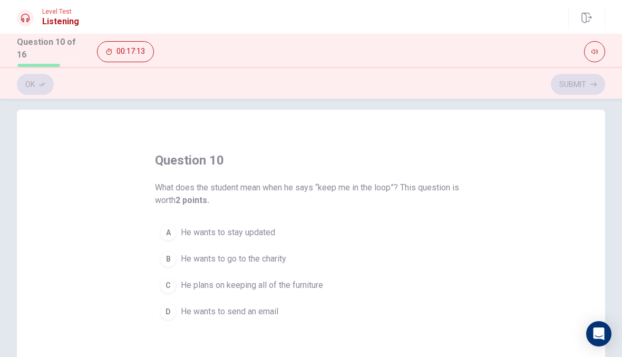
click at [263, 228] on span "He wants to stay updated" at bounding box center [228, 232] width 94 height 13
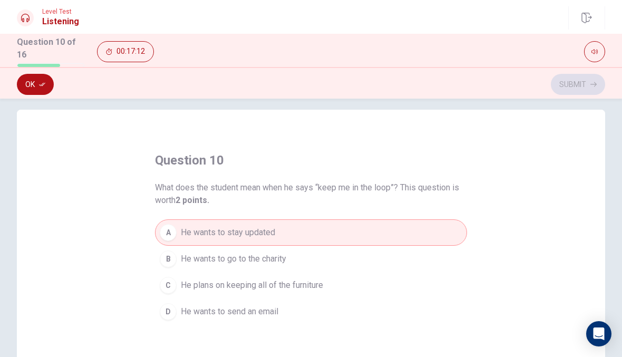
click at [25, 84] on button "Ok" at bounding box center [35, 84] width 37 height 21
click at [588, 88] on button "Submit" at bounding box center [578, 84] width 54 height 21
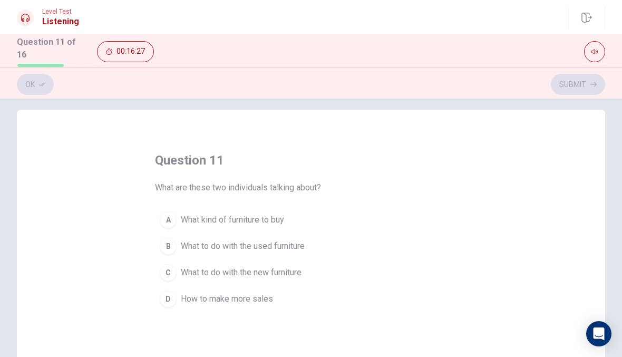
click at [308, 244] on button "B What to do with the used furniture" at bounding box center [311, 246] width 312 height 26
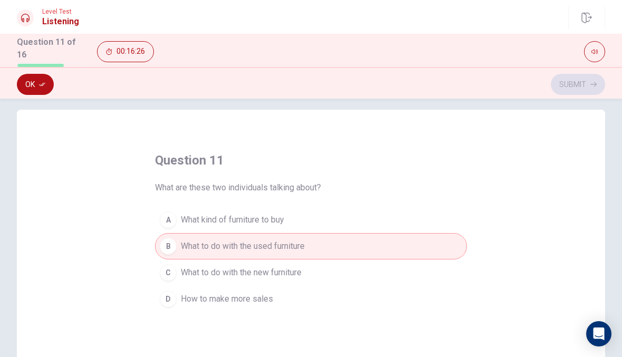
click at [26, 84] on button "Ok" at bounding box center [35, 84] width 37 height 21
click at [592, 87] on button "Submit" at bounding box center [578, 84] width 54 height 21
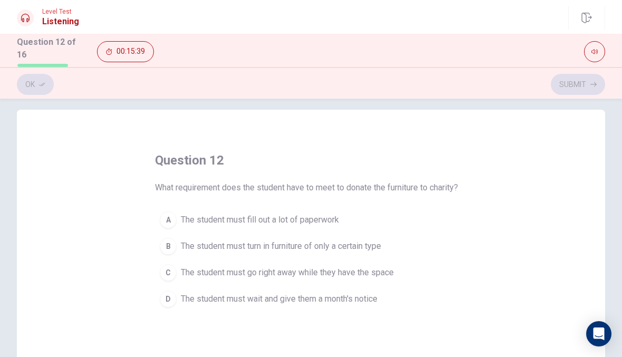
click at [333, 211] on button "A The student must fill out a lot of paperwork" at bounding box center [311, 220] width 312 height 26
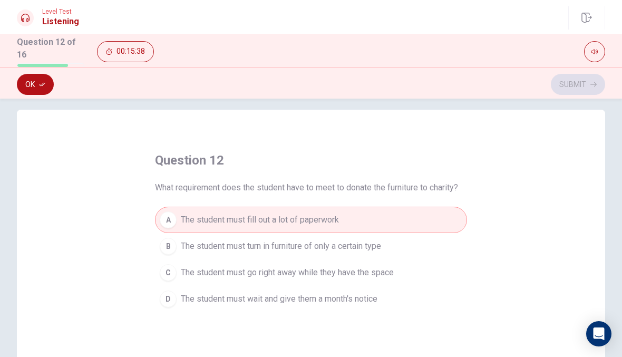
click at [33, 75] on button "Ok" at bounding box center [35, 84] width 37 height 21
click at [577, 84] on button "Submit" at bounding box center [578, 84] width 54 height 21
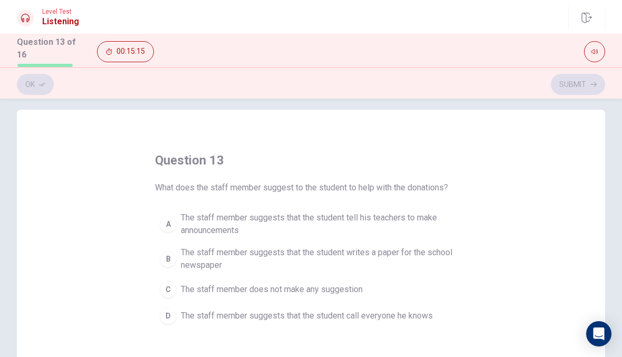
click at [347, 287] on span "The staff member does not make any suggestion" at bounding box center [272, 289] width 182 height 13
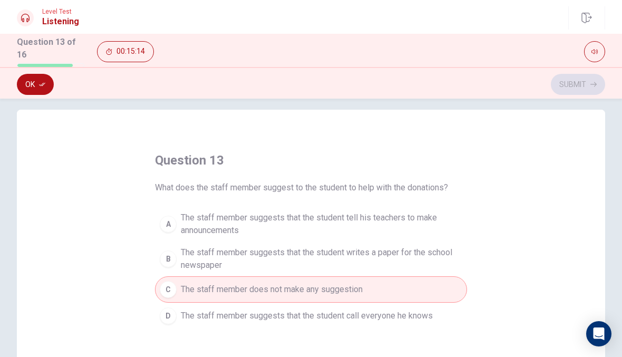
click at [26, 75] on button "Ok" at bounding box center [35, 84] width 37 height 21
click at [580, 87] on button "Submit" at bounding box center [578, 84] width 54 height 21
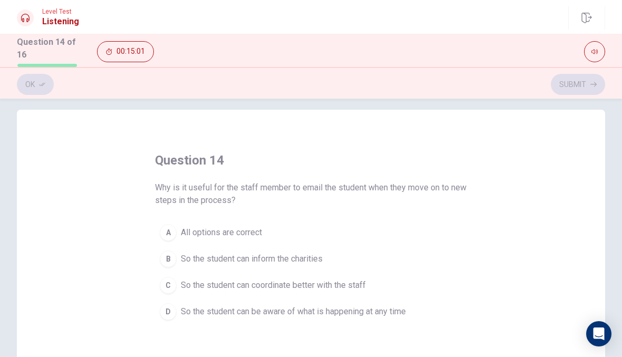
click at [159, 221] on button "A All options are correct" at bounding box center [311, 232] width 312 height 26
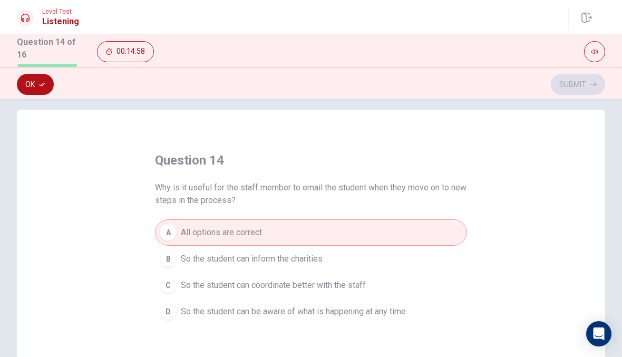
click at [14, 81] on div "Ok Submit" at bounding box center [311, 84] width 622 height 20
click at [25, 78] on button "Ok" at bounding box center [35, 84] width 37 height 21
click at [587, 91] on button "Submit" at bounding box center [578, 84] width 54 height 21
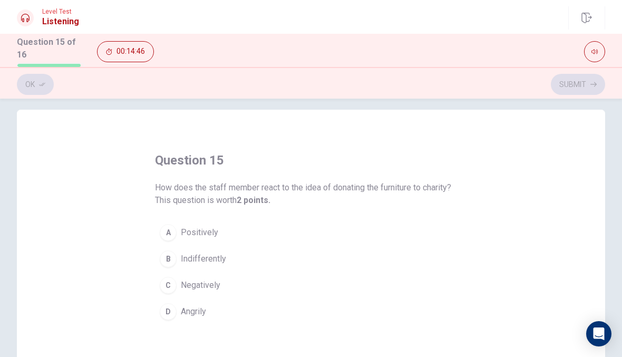
click at [171, 234] on div "A" at bounding box center [168, 232] width 17 height 17
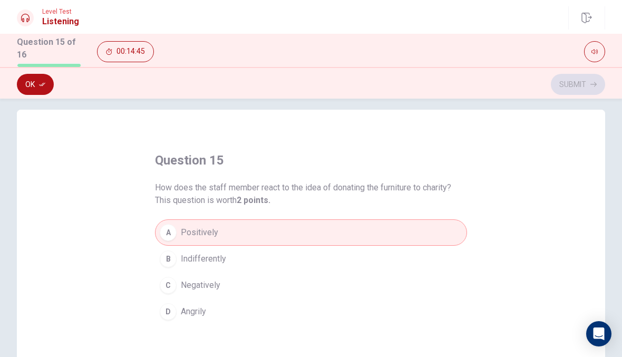
click at [41, 89] on button "Ok" at bounding box center [35, 84] width 37 height 21
click at [598, 81] on button "Submit" at bounding box center [578, 84] width 54 height 21
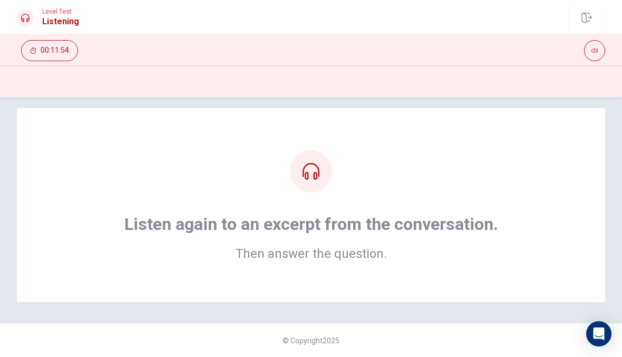
scroll to position [0, 0]
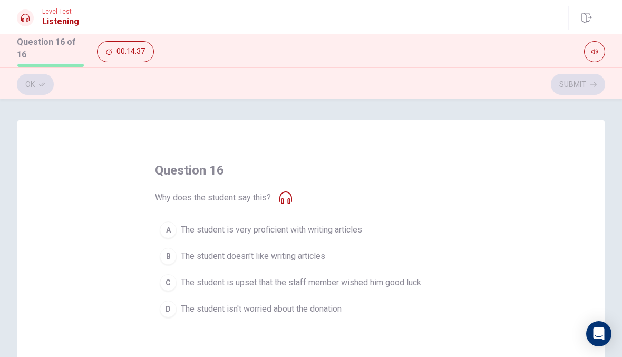
click at [169, 256] on div "B" at bounding box center [168, 256] width 17 height 17
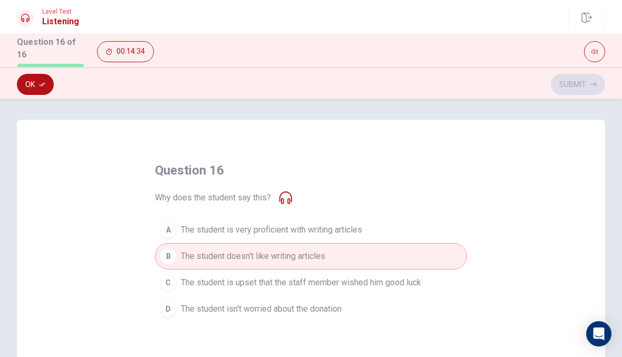
click at [24, 74] on button "Ok" at bounding box center [35, 84] width 37 height 21
click at [594, 83] on icon "button" at bounding box center [593, 84] width 6 height 6
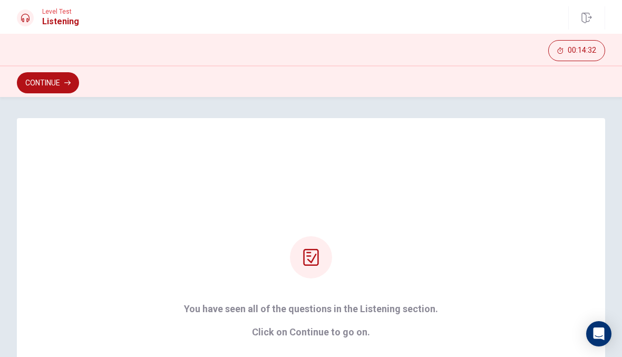
click at [49, 87] on button "Continue" at bounding box center [48, 82] width 62 height 21
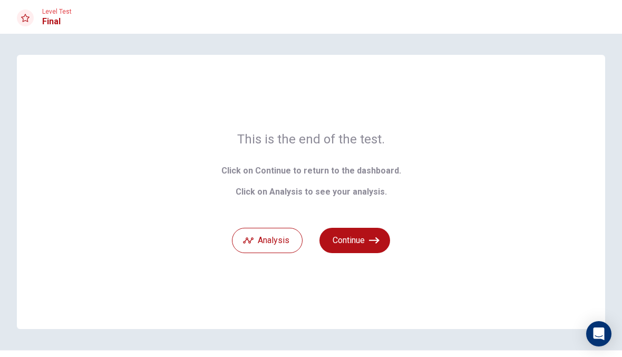
click at [380, 229] on button "Continue" at bounding box center [354, 240] width 71 height 25
